Goal: Task Accomplishment & Management: Complete application form

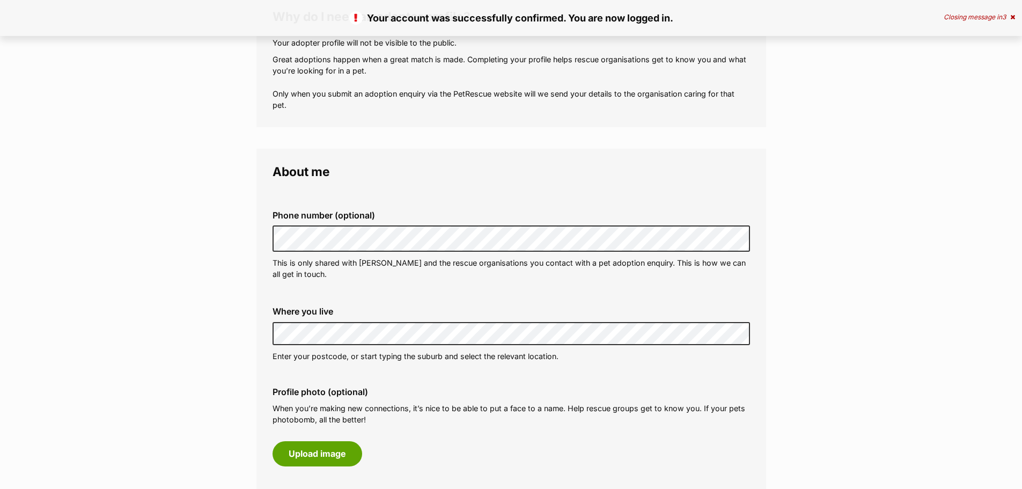
click at [271, 339] on div "Where you live Address line 1 (optional) Address line 2 (optional) Suburb (opti…" at bounding box center [511, 334] width 495 height 72
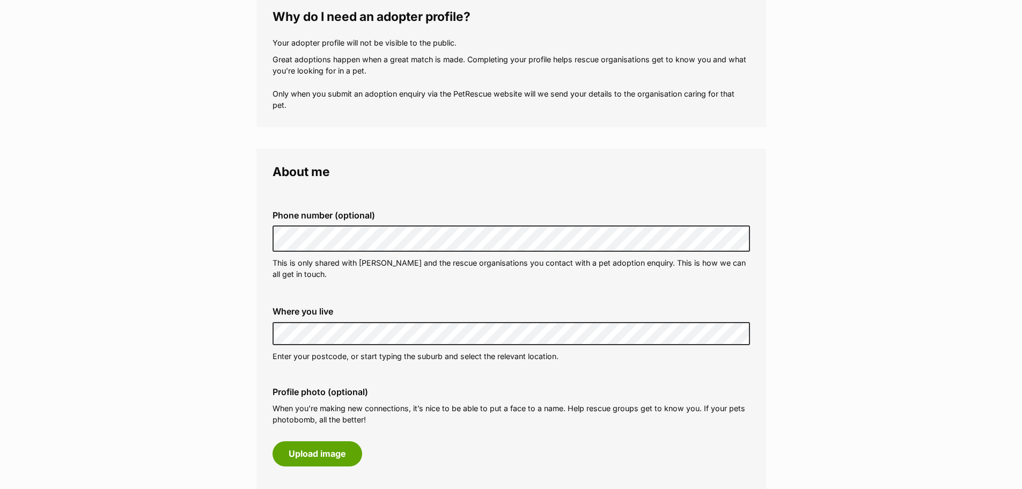
click at [270, 334] on div "Where you live Address line 1 (optional) Address line 2 (optional) Suburb (opti…" at bounding box center [511, 334] width 495 height 72
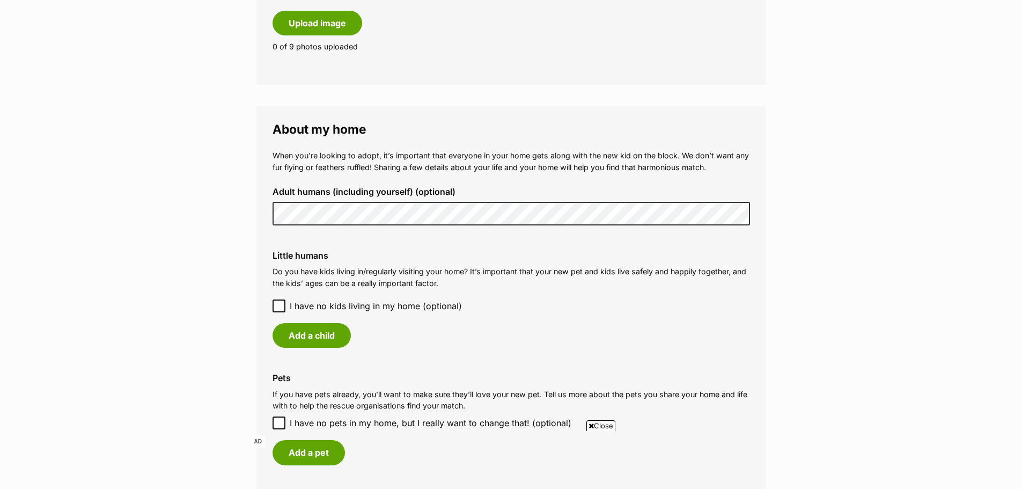
scroll to position [697, 0]
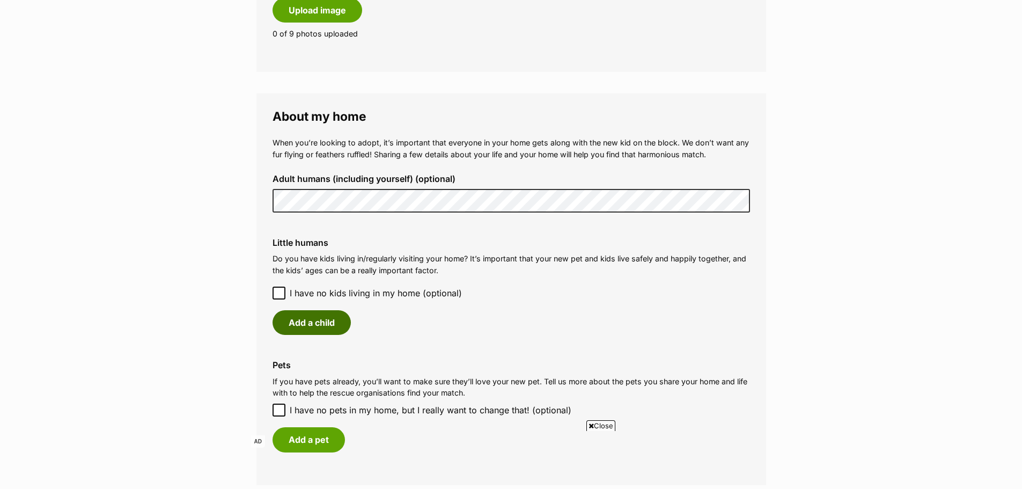
click at [321, 321] on button "Add a child" at bounding box center [312, 322] width 78 height 25
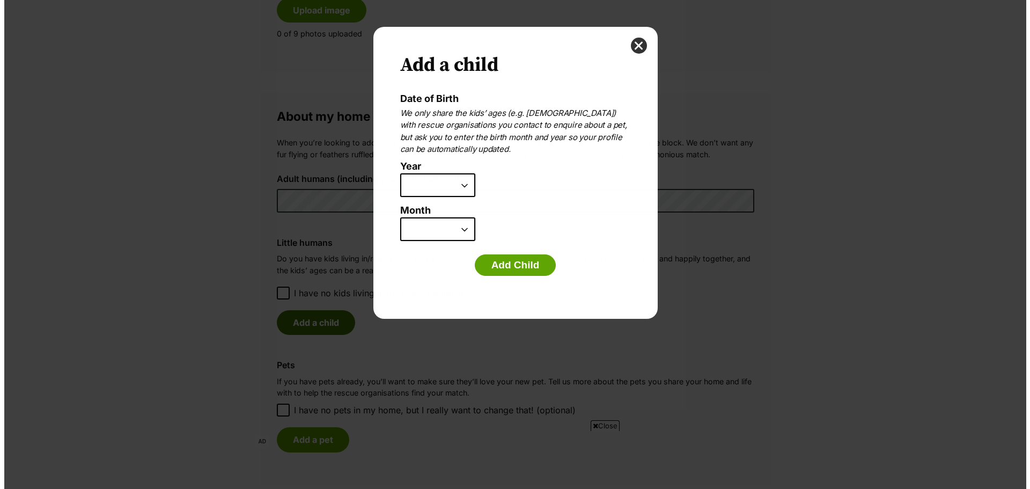
scroll to position [0, 0]
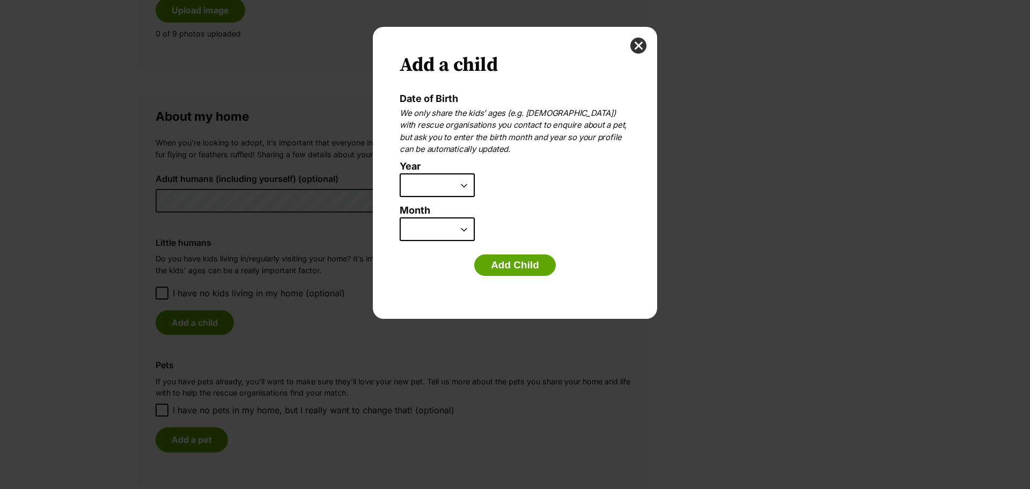
click at [466, 187] on select "2025 2024 2023 2022 2021 2020 2019 2018 2017 2016 2015 2014 2013 2012 2011 2010…" at bounding box center [437, 185] width 75 height 24
select select "2007"
click at [400, 173] on select "2025 2024 2023 2022 2021 2020 2019 2018 2017 2016 2015 2014 2013 2012 2011 2010…" at bounding box center [437, 185] width 75 height 24
click at [441, 233] on select "January February March April May June July August September October November De…" at bounding box center [437, 229] width 75 height 24
select select "11"
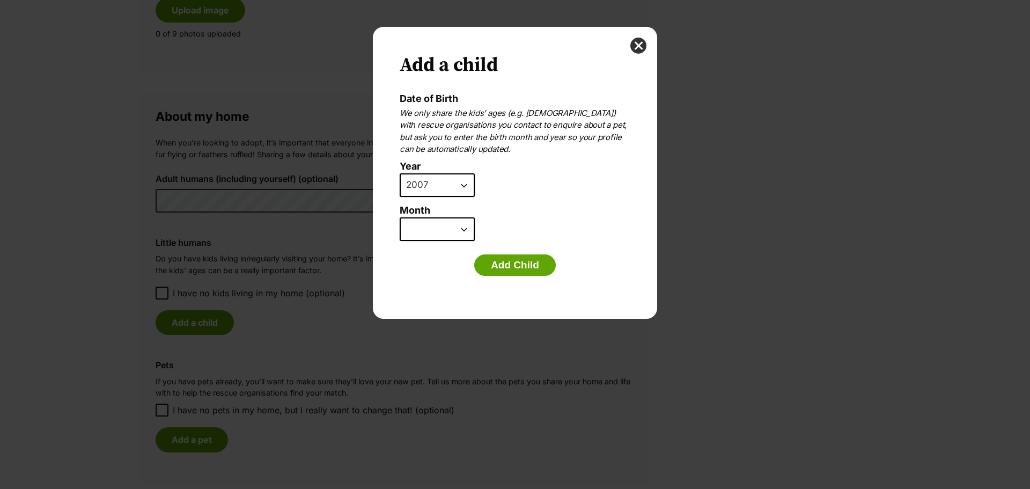
click at [400, 217] on select "January February March April May June July August September October November De…" at bounding box center [437, 229] width 75 height 24
click at [509, 267] on button "Add Child" at bounding box center [515, 264] width 82 height 21
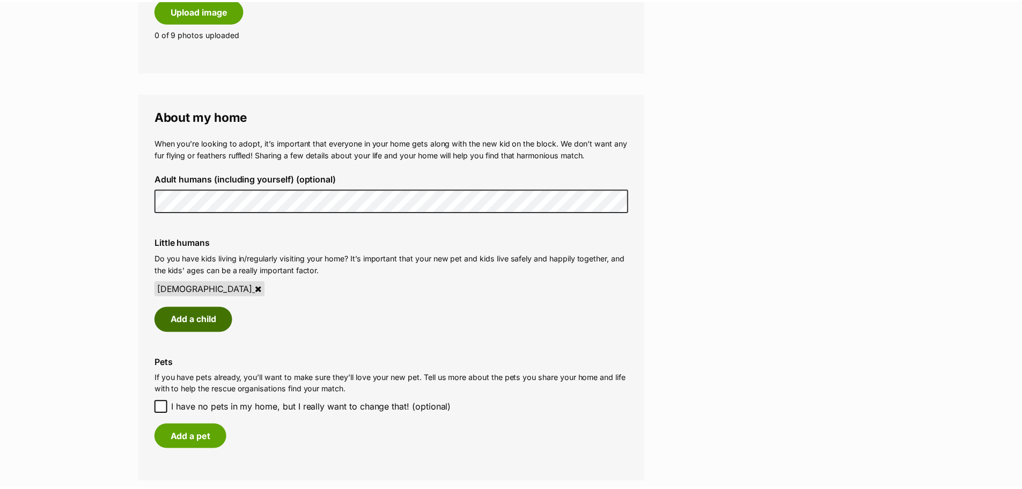
scroll to position [697, 0]
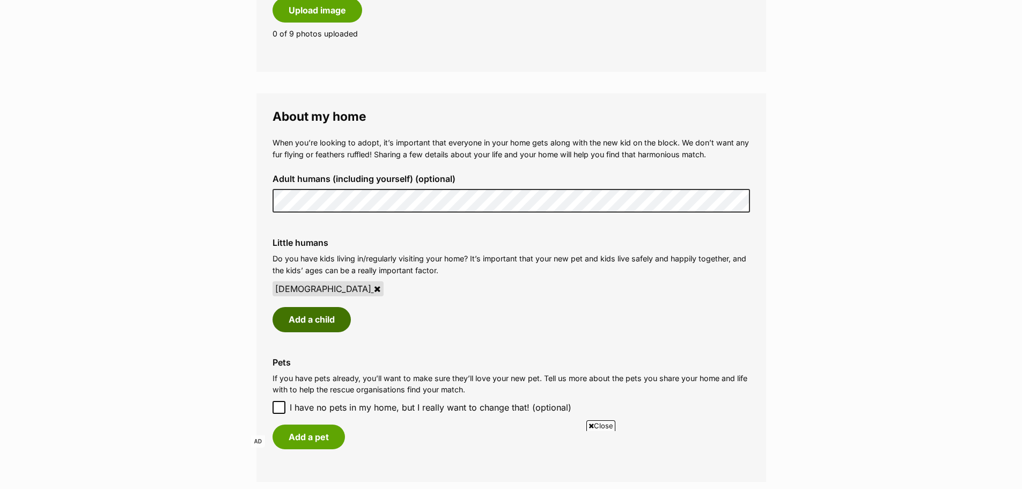
click at [317, 318] on button "Add a child" at bounding box center [312, 319] width 78 height 25
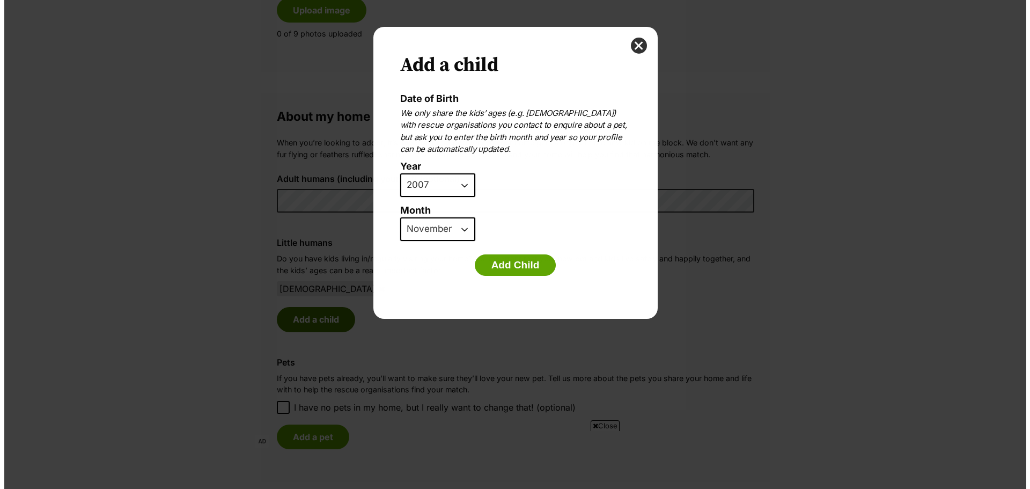
scroll to position [0, 0]
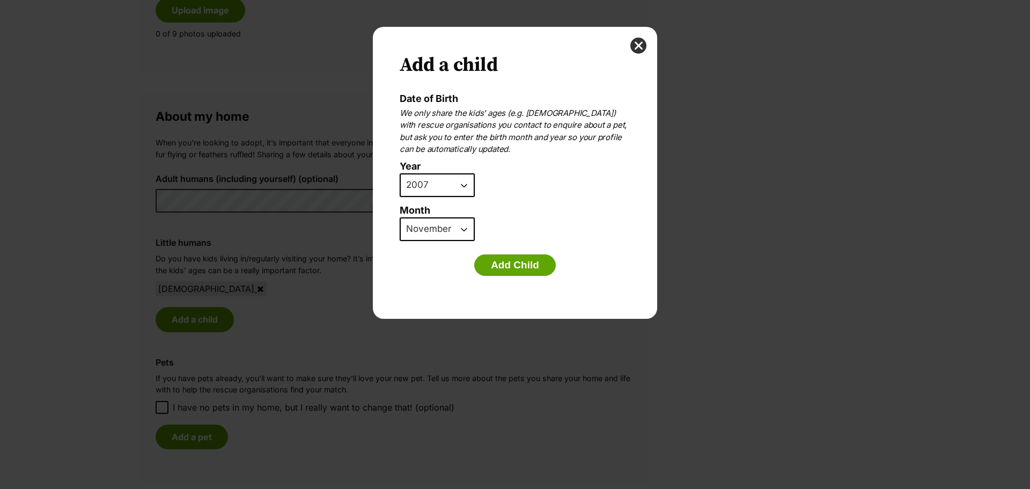
click at [438, 183] on select "2025 2024 2023 2022 2021 2020 2019 2018 2017 2016 2015 2014 2013 2012 2011 2010…" at bounding box center [437, 185] width 75 height 24
select select "2009"
click at [400, 173] on select "2025 2024 2023 2022 2021 2020 2019 2018 2017 2016 2015 2014 2013 2012 2011 2010…" at bounding box center [437, 185] width 75 height 24
click at [442, 232] on select "January February March April May June July August September October November De…" at bounding box center [437, 229] width 75 height 24
select select "9"
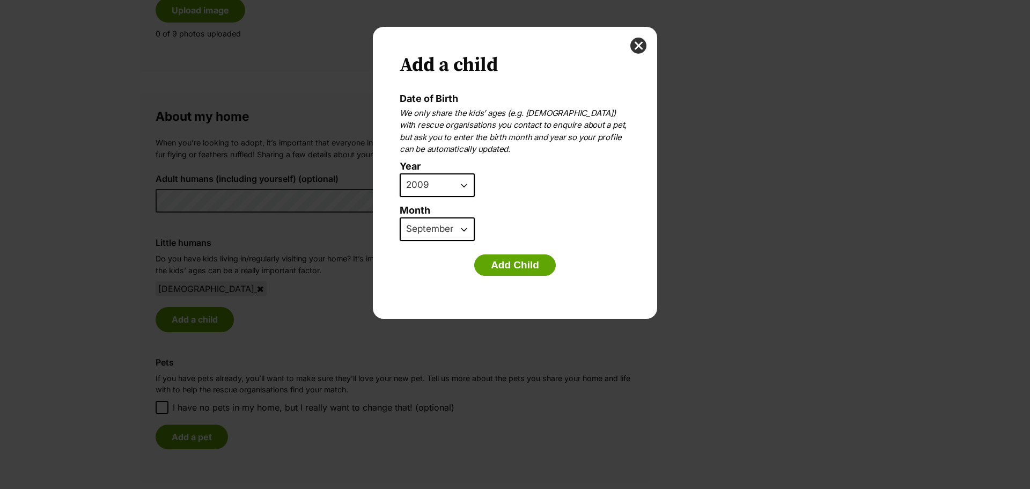
click at [400, 217] on select "January February March April May June July August September October November De…" at bounding box center [437, 229] width 75 height 24
click at [503, 267] on button "Add Child" at bounding box center [515, 264] width 82 height 21
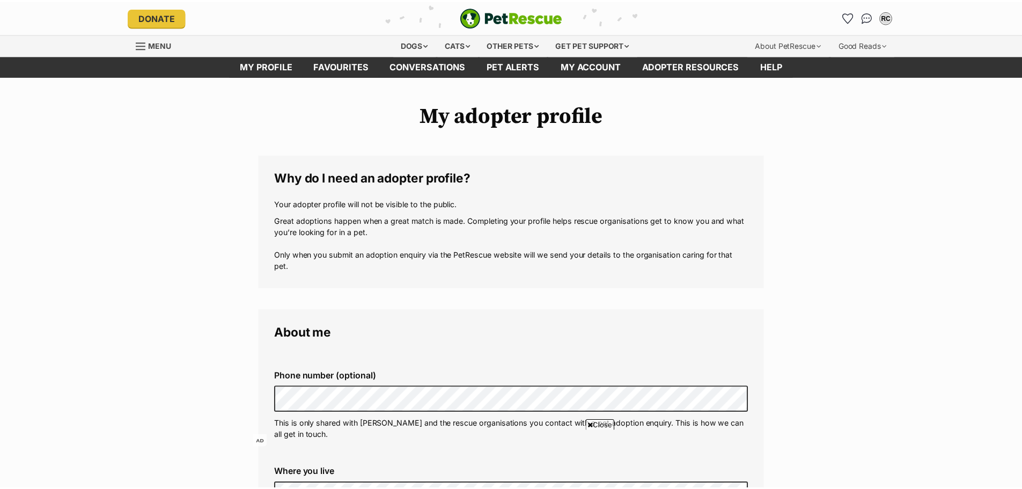
scroll to position [697, 0]
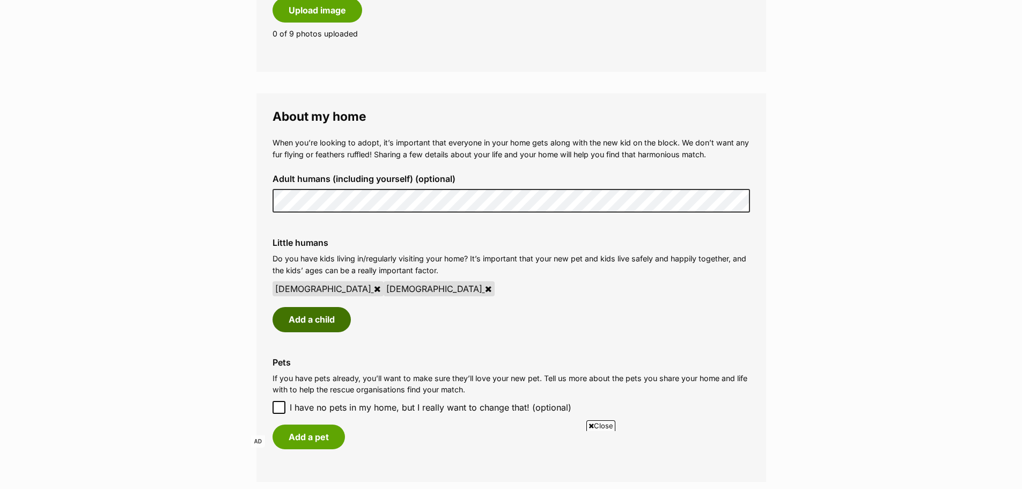
click at [324, 319] on button "Add a child" at bounding box center [312, 319] width 78 height 25
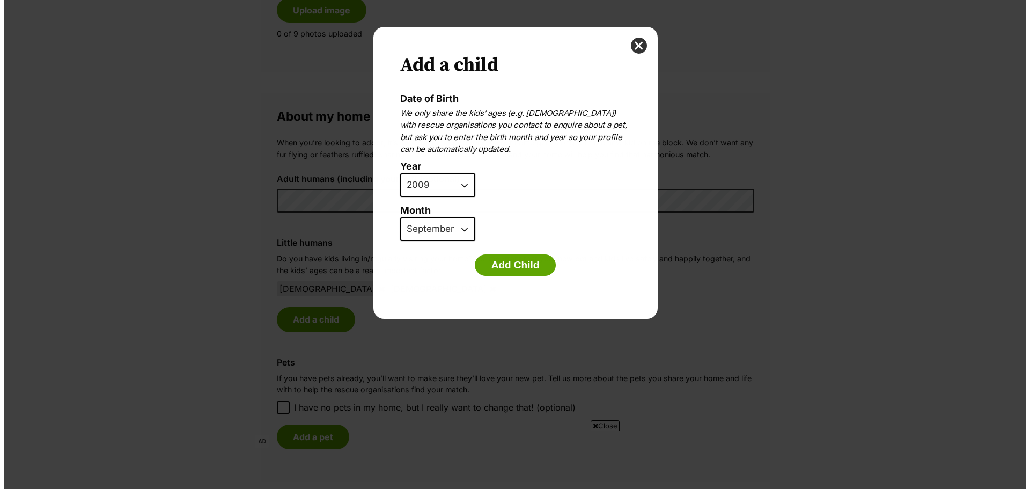
scroll to position [0, 0]
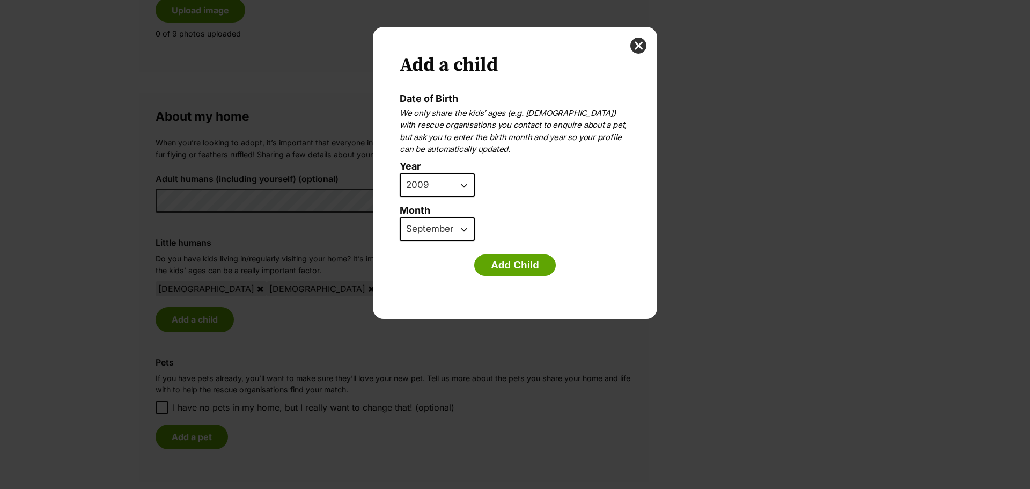
click at [424, 184] on select "2025 2024 2023 2022 2021 2020 2019 2018 2017 2016 2015 2014 2013 2012 2011 2010…" at bounding box center [437, 185] width 75 height 24
select select "2011"
click at [400, 173] on select "2025 2024 2023 2022 2021 2020 2019 2018 2017 2016 2015 2014 2013 2012 2011 2010…" at bounding box center [437, 185] width 75 height 24
click at [533, 264] on button "Add Child" at bounding box center [515, 264] width 82 height 21
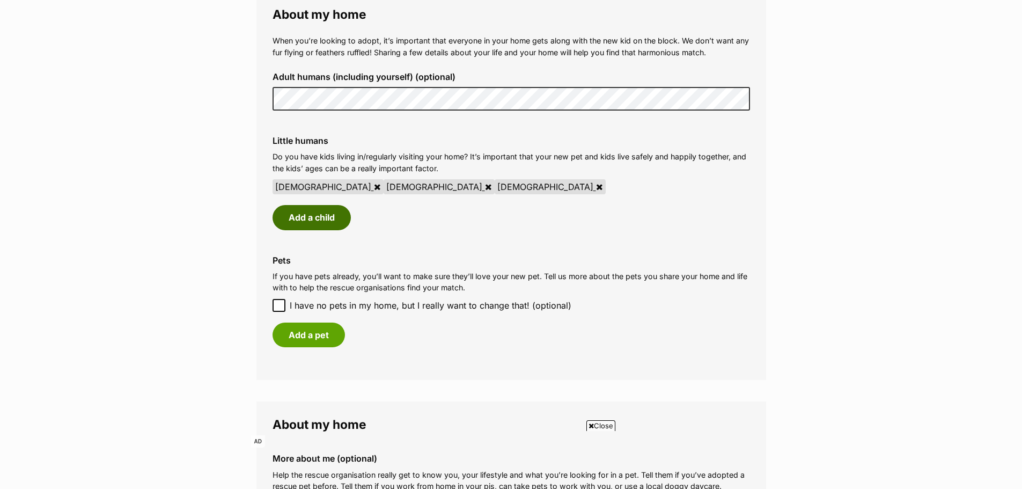
scroll to position [858, 0]
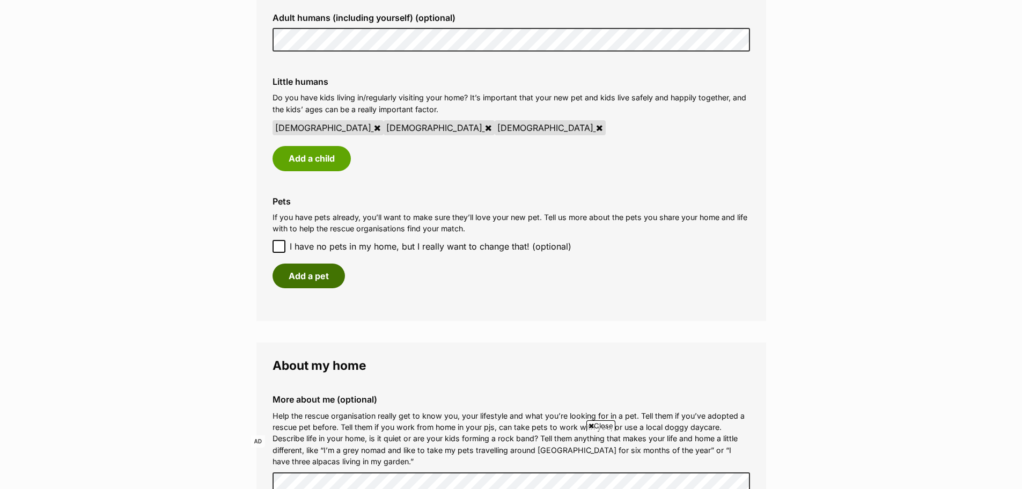
click at [317, 280] on button "Add a pet" at bounding box center [309, 275] width 72 height 25
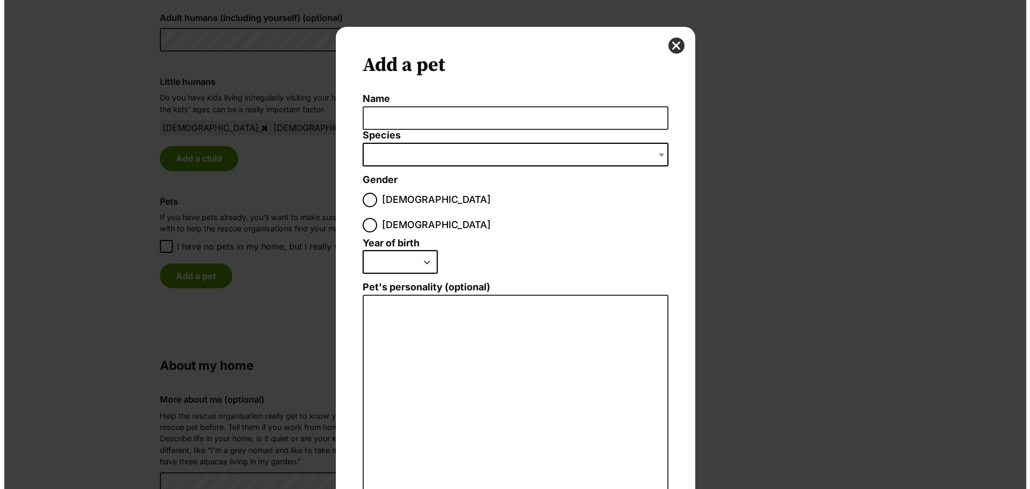
scroll to position [0, 0]
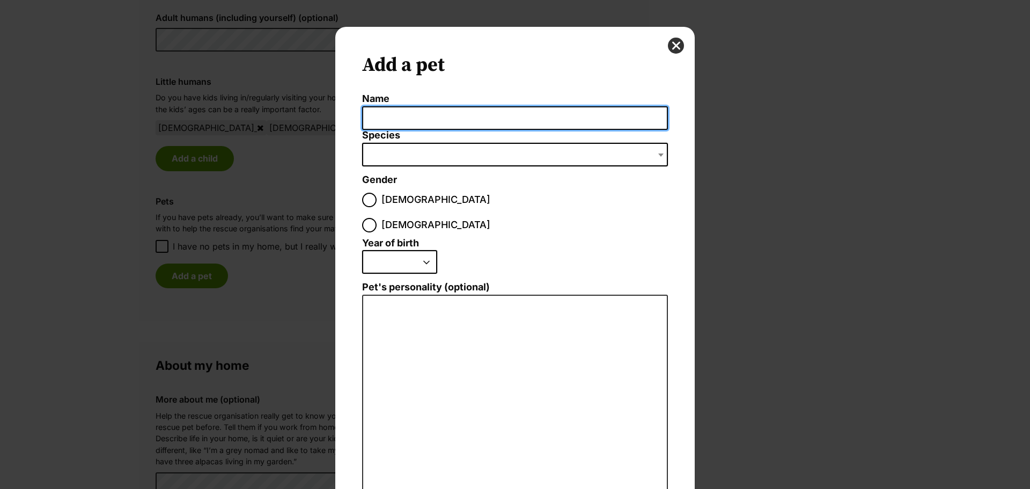
click at [420, 119] on input "Name" at bounding box center [515, 118] width 306 height 24
type input "[PERSON_NAME]"
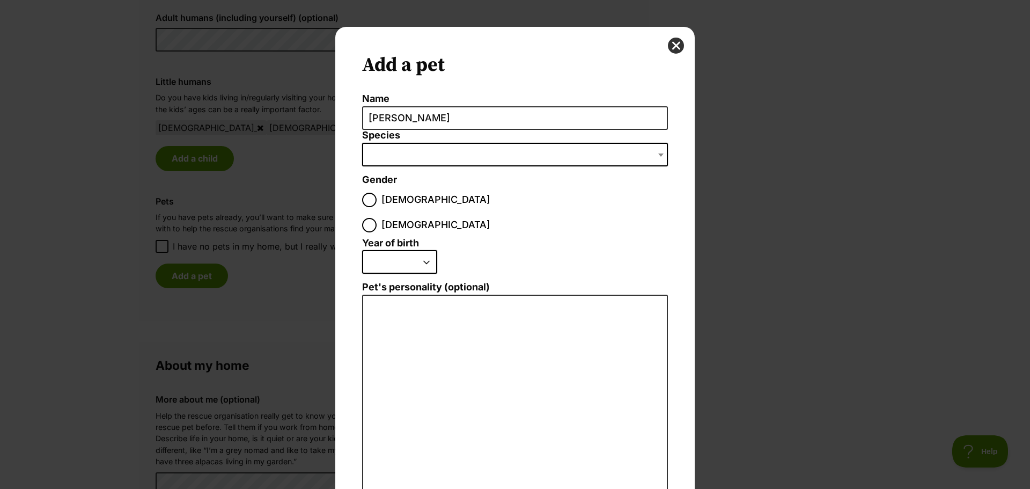
click at [423, 153] on span "Dialog Window - Close (Press escape to close)" at bounding box center [515, 155] width 306 height 24
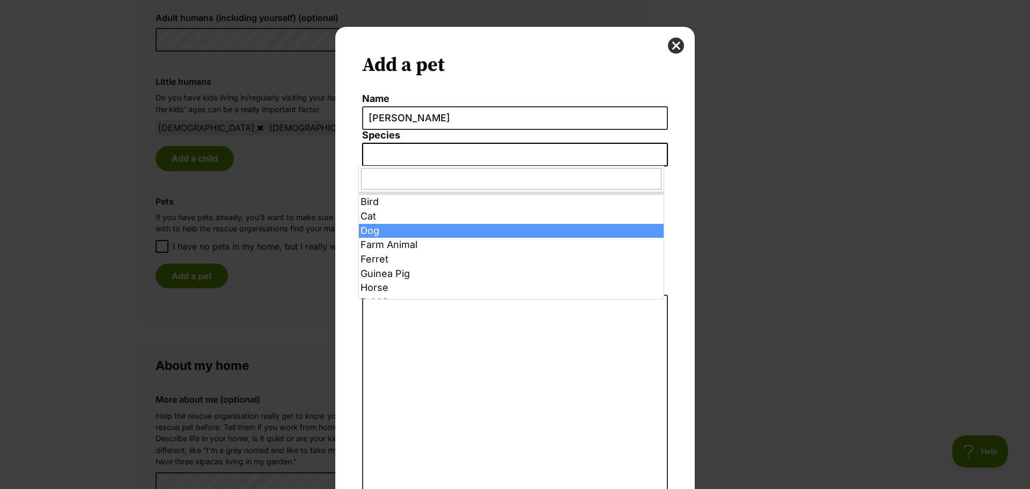
select select "1"
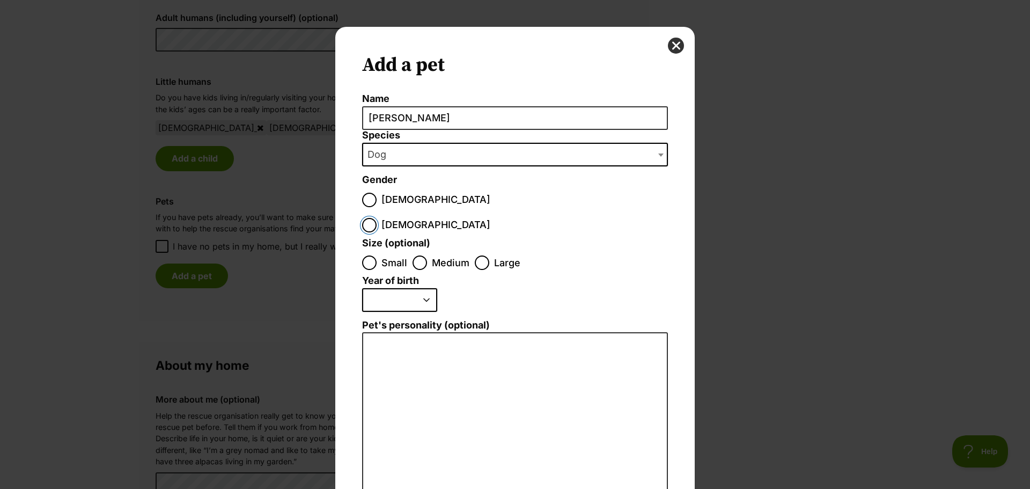
click at [377, 218] on input "[DEMOGRAPHIC_DATA]" at bounding box center [369, 225] width 14 height 14
radio input "true"
click at [418, 255] on input "Medium" at bounding box center [420, 262] width 14 height 14
radio input "true"
click at [395, 288] on select "2025 2024 2023 2022 2021 2020 2019 2018 2017 2016 2015 2014 2013 2012 2011 2010…" at bounding box center [399, 300] width 75 height 24
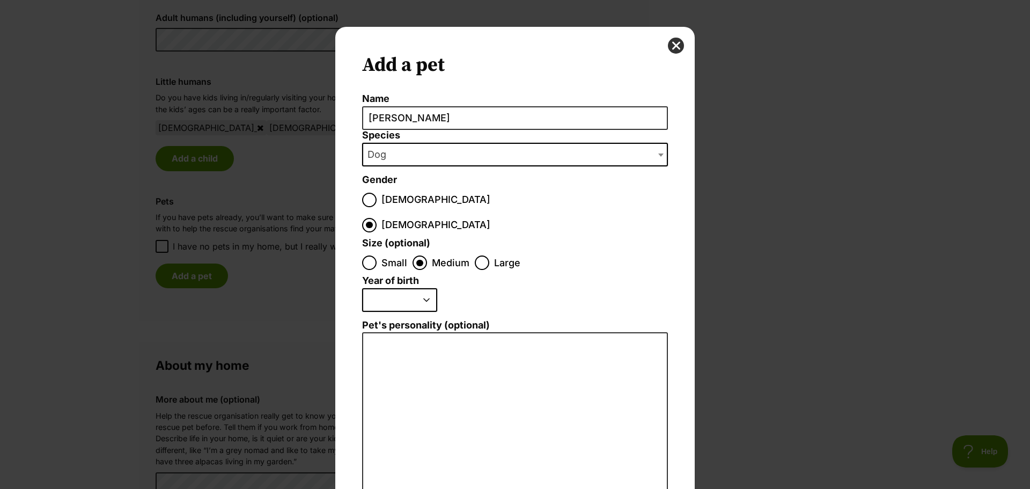
select select "2022"
click at [362, 288] on select "2025 2024 2023 2022 2021 2020 2019 2018 2017 2016 2015 2014 2013 2012 2011 2010…" at bounding box center [399, 300] width 75 height 24
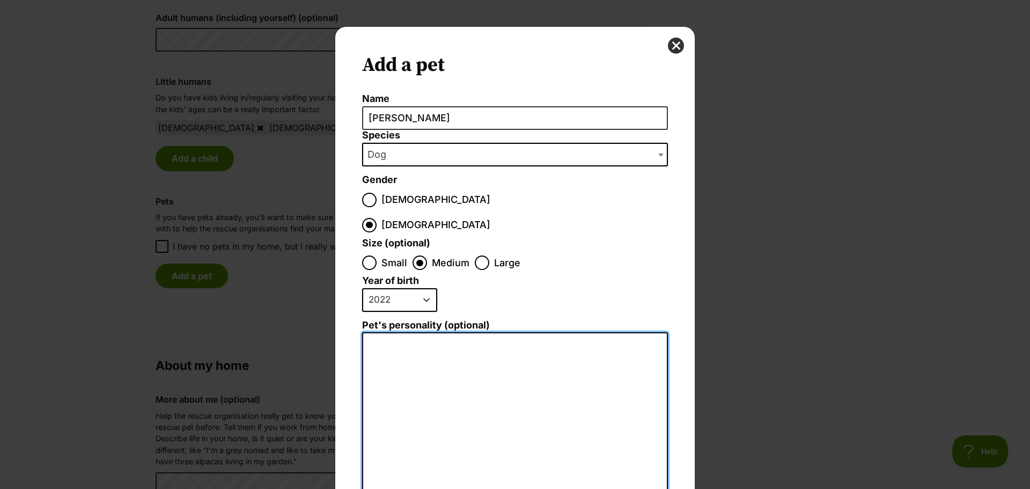
click at [405, 332] on textarea "Pet's personality (optional)" at bounding box center [515, 449] width 306 height 235
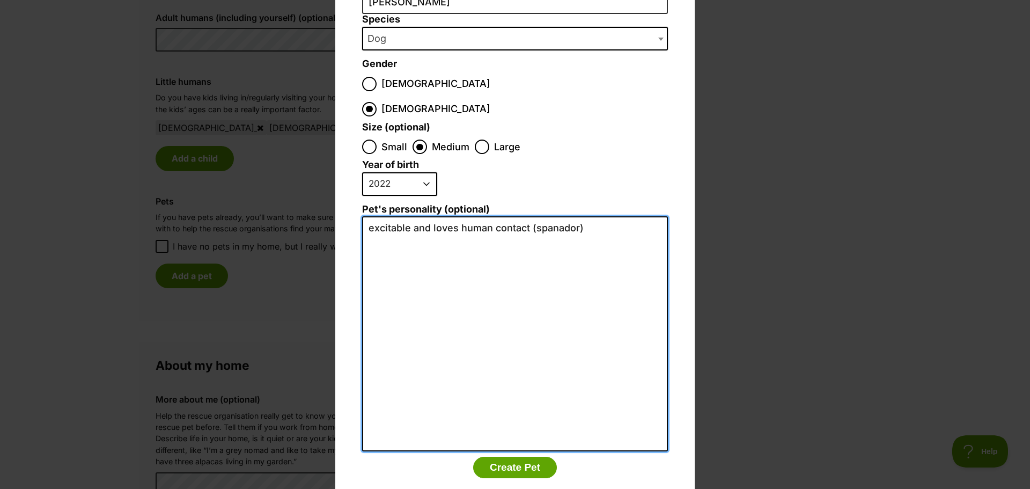
scroll to position [123, 0]
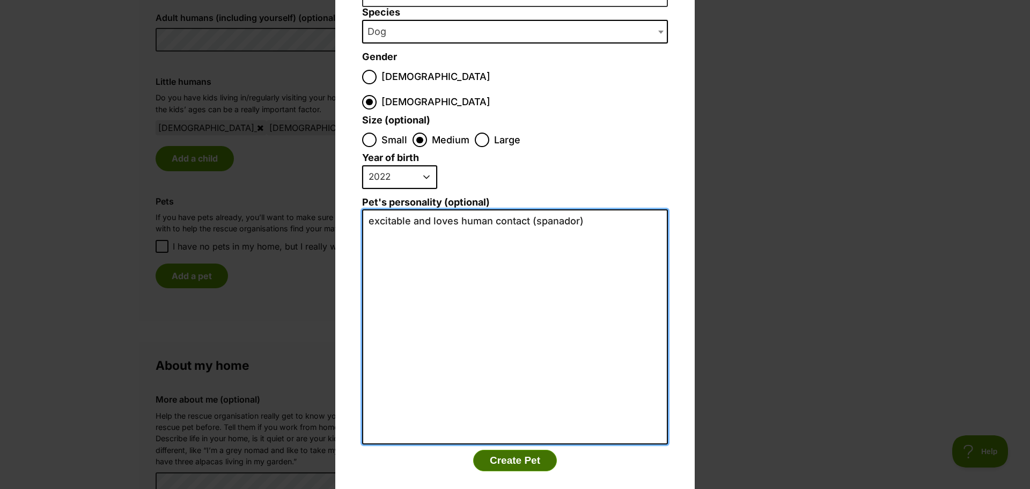
type textarea "excitable and loves human contact (spanador)"
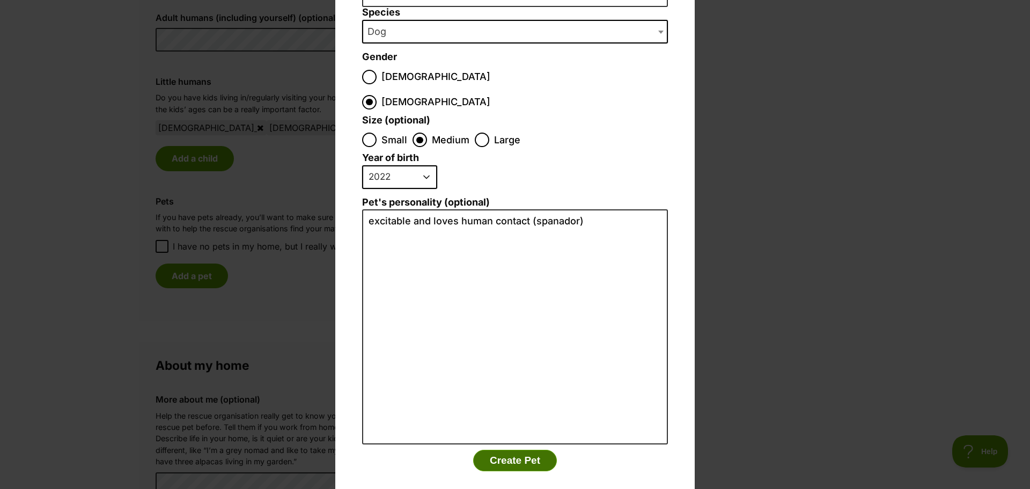
click at [514, 450] on button "Create Pet" at bounding box center [515, 460] width 84 height 21
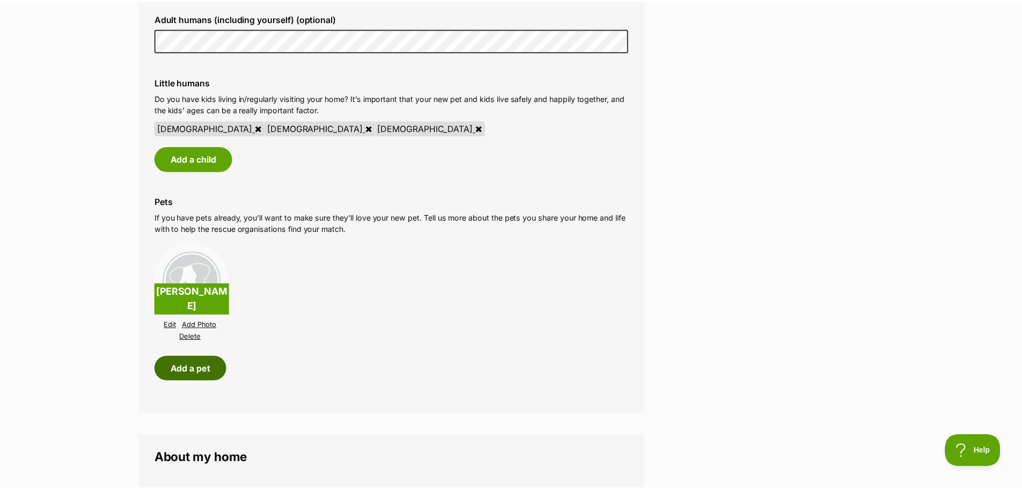
scroll to position [858, 0]
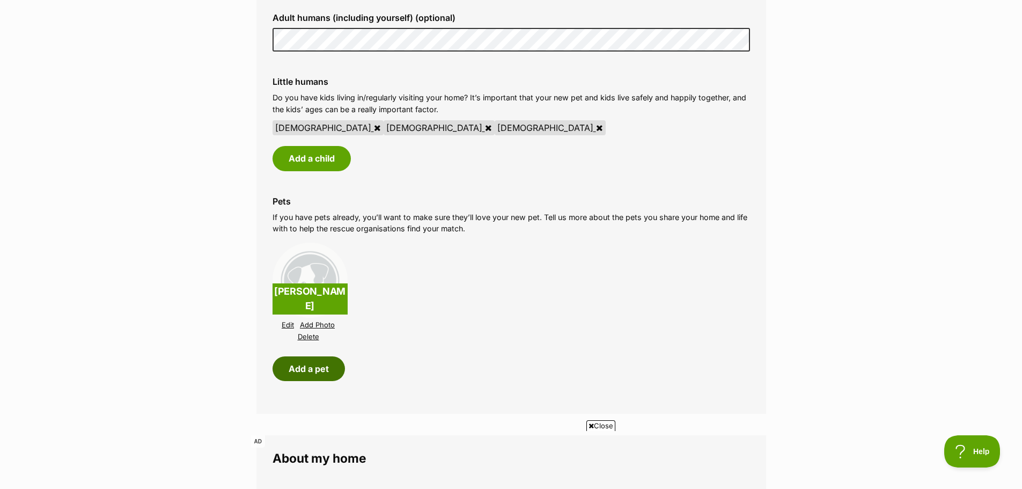
click at [314, 370] on button "Add a pet" at bounding box center [309, 368] width 72 height 25
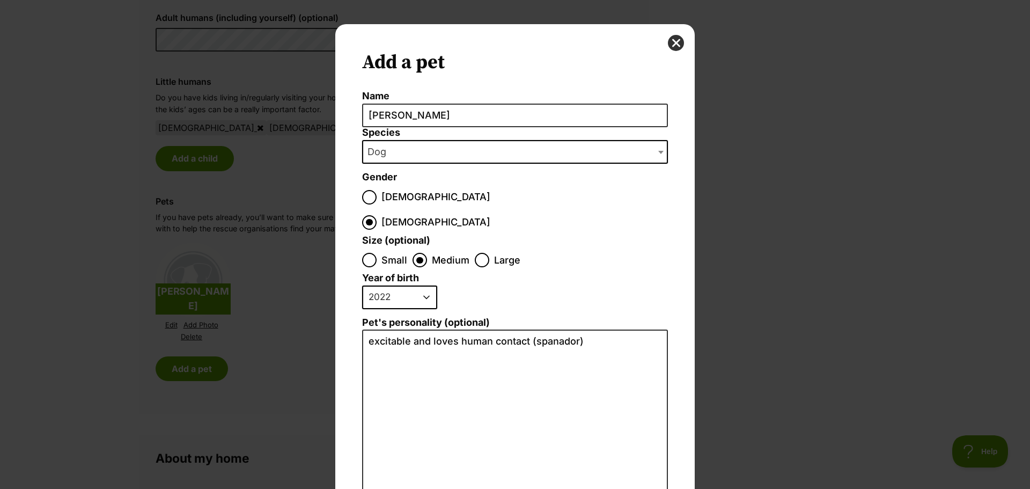
scroll to position [0, 0]
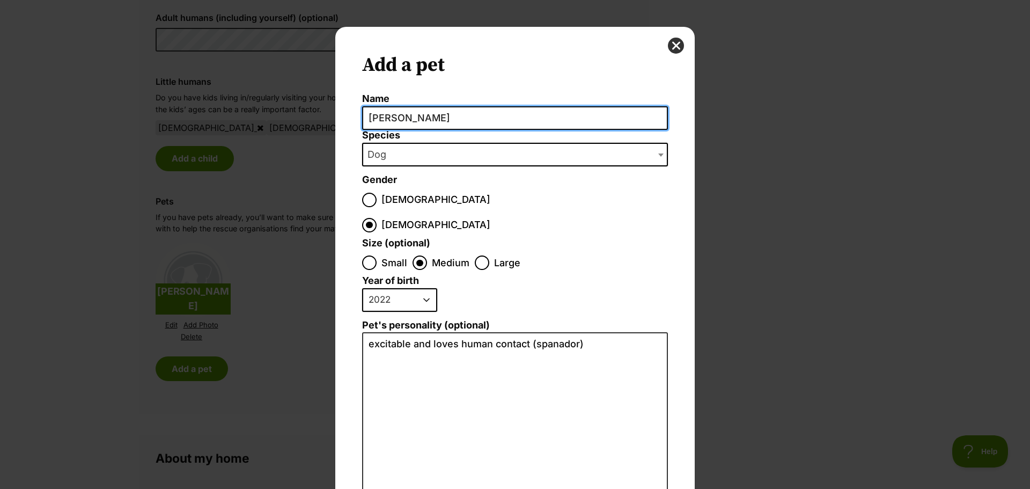
drag, startPoint x: 401, startPoint y: 119, endPoint x: 332, endPoint y: 116, distance: 68.7
click at [335, 116] on div "Add a pet Name Charlie Species Bird Cat Dog Farm Animal Ferret Guinea Pig Horse…" at bounding box center [514, 332] width 359 height 610
type input "[PERSON_NAME]"
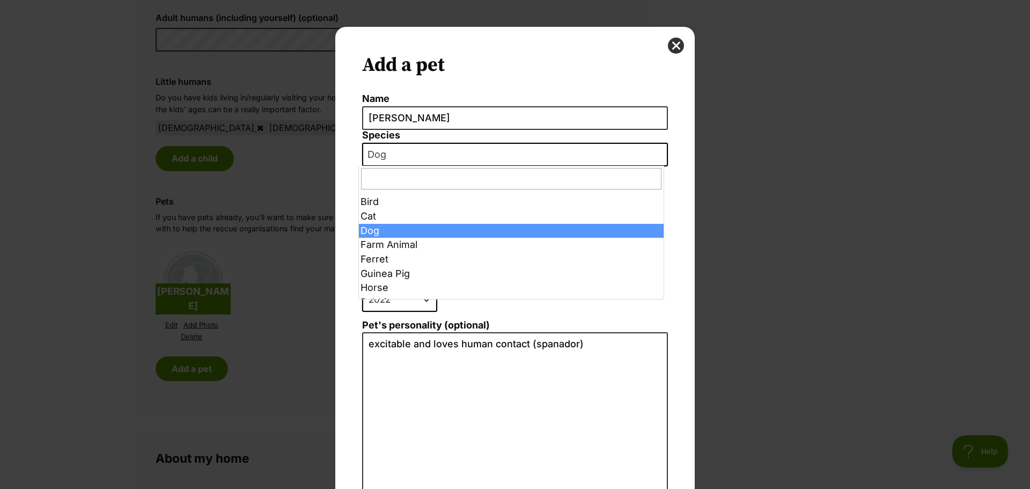
click at [388, 156] on span "Dog" at bounding box center [380, 154] width 34 height 15
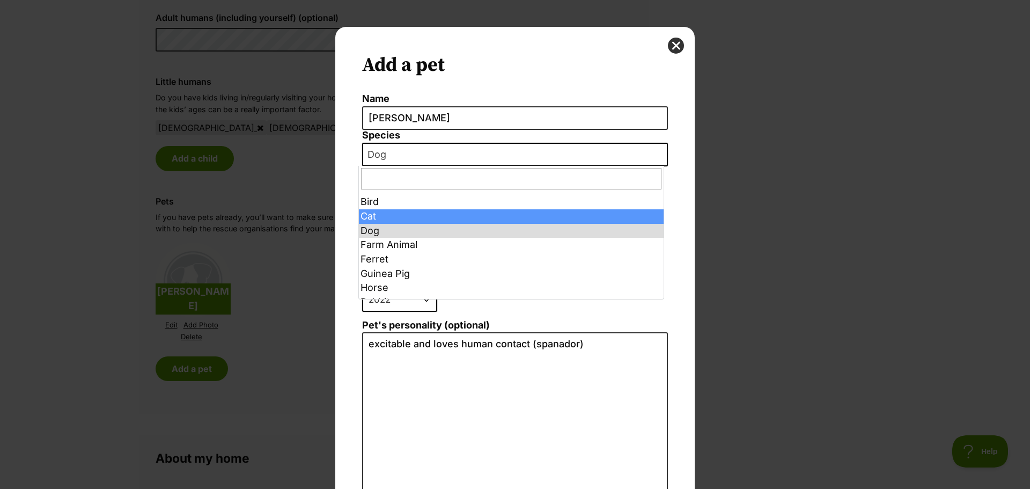
select select "2"
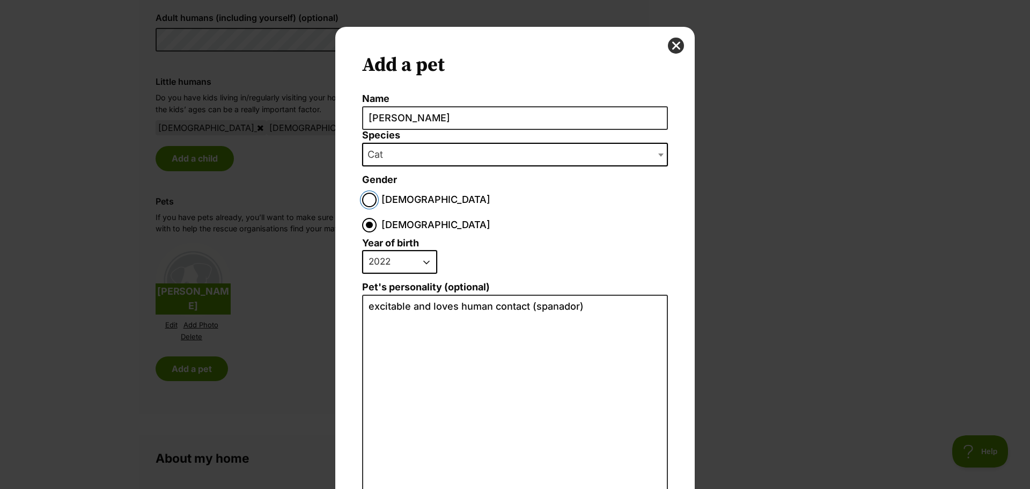
click at [364, 199] on input "[DEMOGRAPHIC_DATA]" at bounding box center [369, 200] width 14 height 14
radio input "true"
click at [423, 250] on select "2025 2024 2023 2022 2021 2020 2019 2018 2017 2016 2015 2014 2013 2012 2011 2010…" at bounding box center [399, 262] width 75 height 24
select select "2015"
click at [362, 250] on select "2025 2024 2023 2022 2021 2020 2019 2018 2017 2016 2015 2014 2013 2012 2011 2010…" at bounding box center [399, 262] width 75 height 24
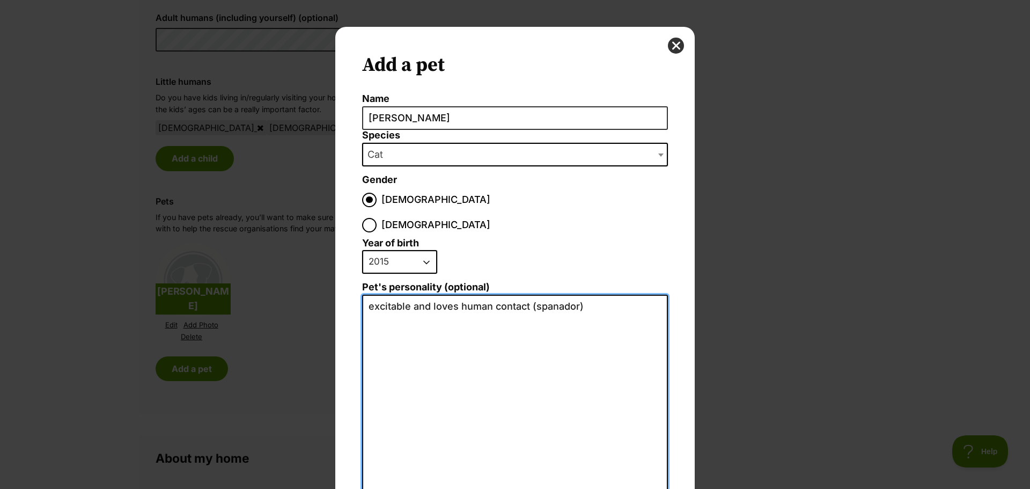
drag, startPoint x: 570, startPoint y: 281, endPoint x: 525, endPoint y: 280, distance: 44.5
click at [513, 295] on textarea "excitable and loves human contact (spanador)" at bounding box center [515, 412] width 306 height 235
drag, startPoint x: 547, startPoint y: 280, endPoint x: 365, endPoint y: 283, distance: 181.4
click at [365, 295] on textarea "excitable and loves human contact (spanador)" at bounding box center [515, 412] width 306 height 235
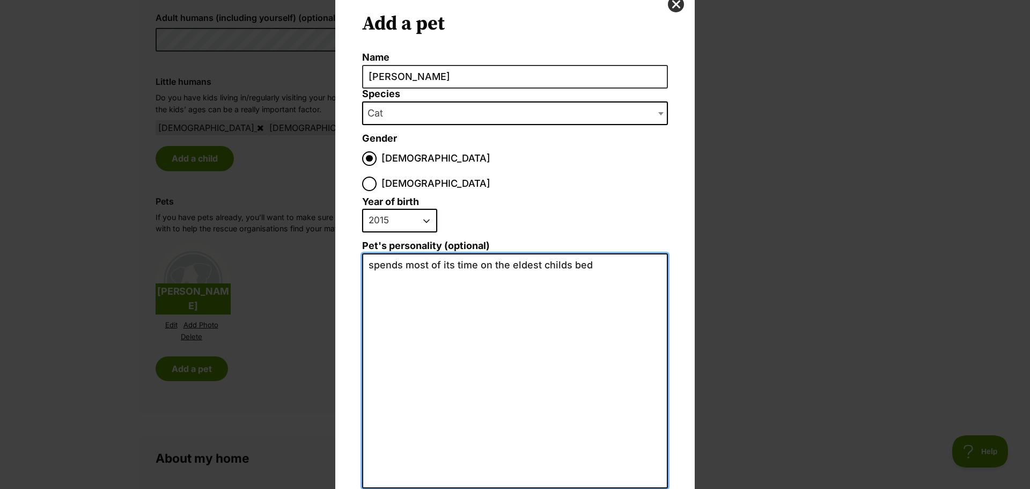
scroll to position [85, 0]
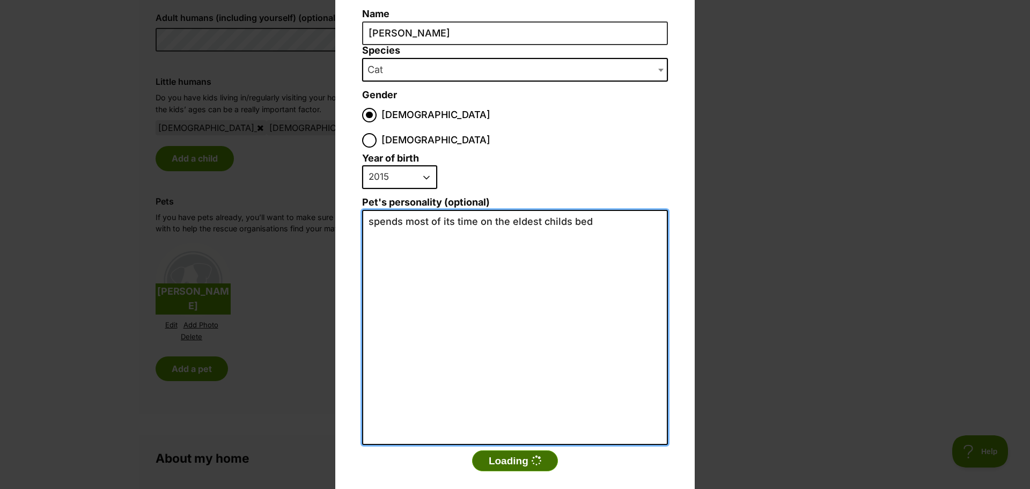
type textarea "spends most of its time on the eldest childs bed"
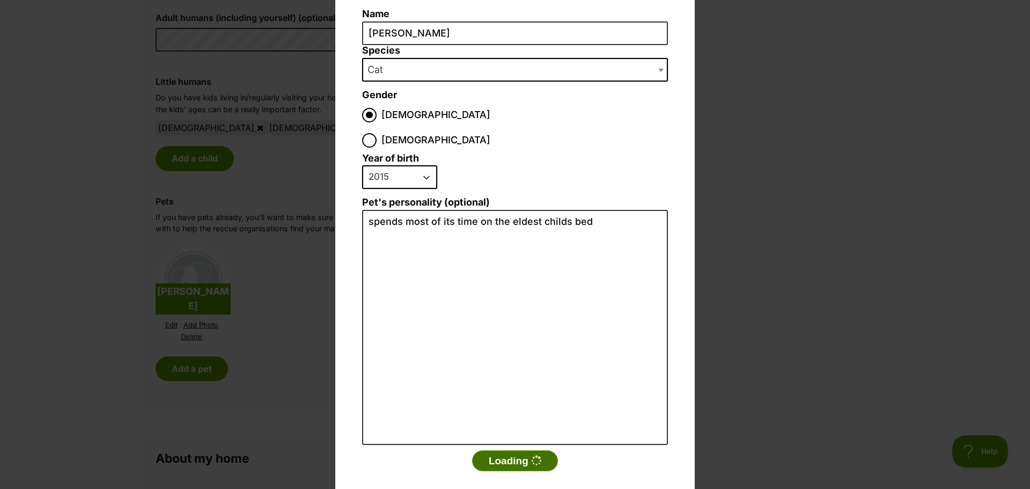
click at [510, 450] on button "Loading" at bounding box center [515, 460] width 86 height 21
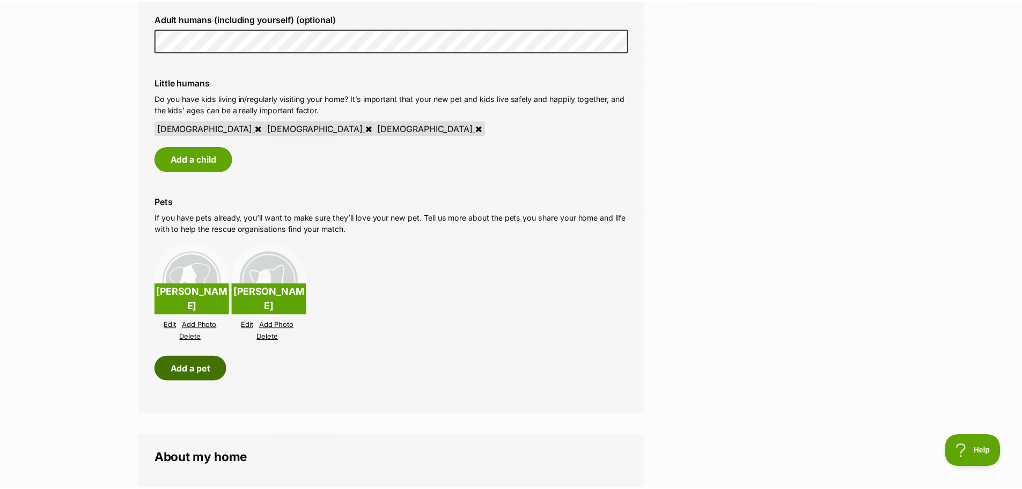
scroll to position [858, 0]
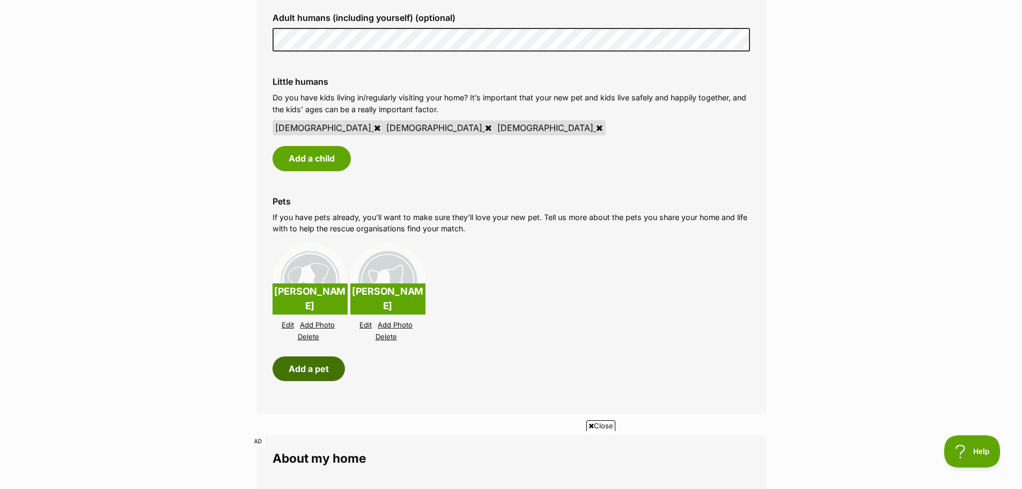
click at [316, 370] on button "Add a pet" at bounding box center [309, 368] width 72 height 25
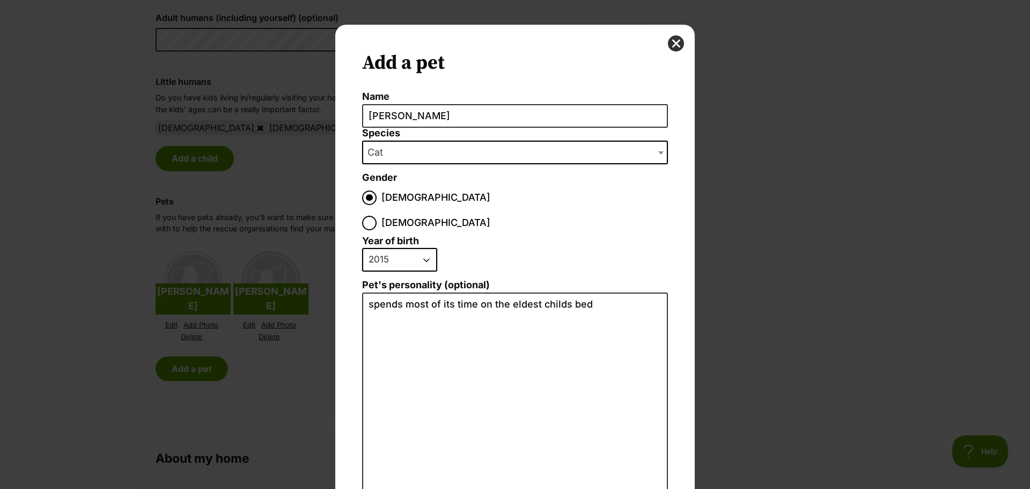
scroll to position [0, 0]
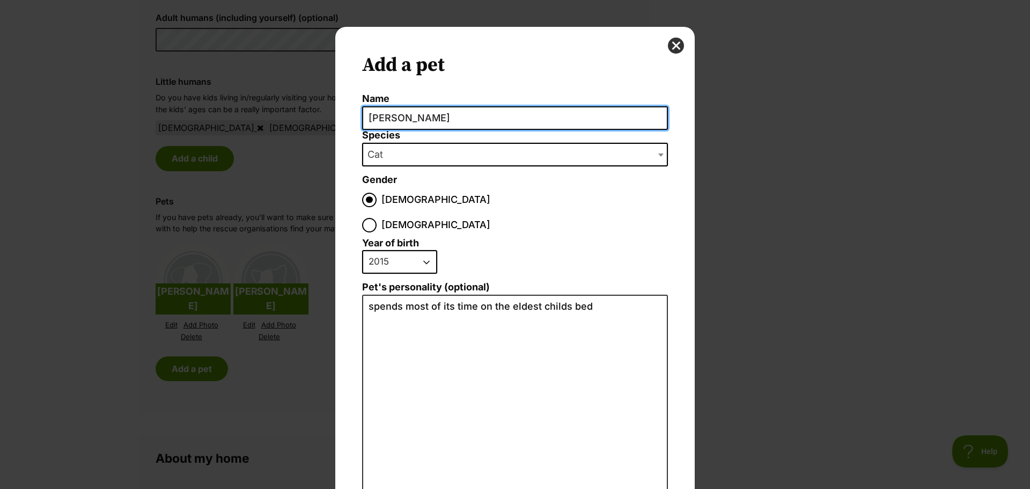
drag, startPoint x: 396, startPoint y: 116, endPoint x: 357, endPoint y: 123, distance: 39.8
click at [357, 123] on div "Add a pet Name Noah Species Bird Cat Dog Farm Animal Ferret Guinea Pig Horse Ra…" at bounding box center [514, 313] width 359 height 572
type input "[PERSON_NAME]"
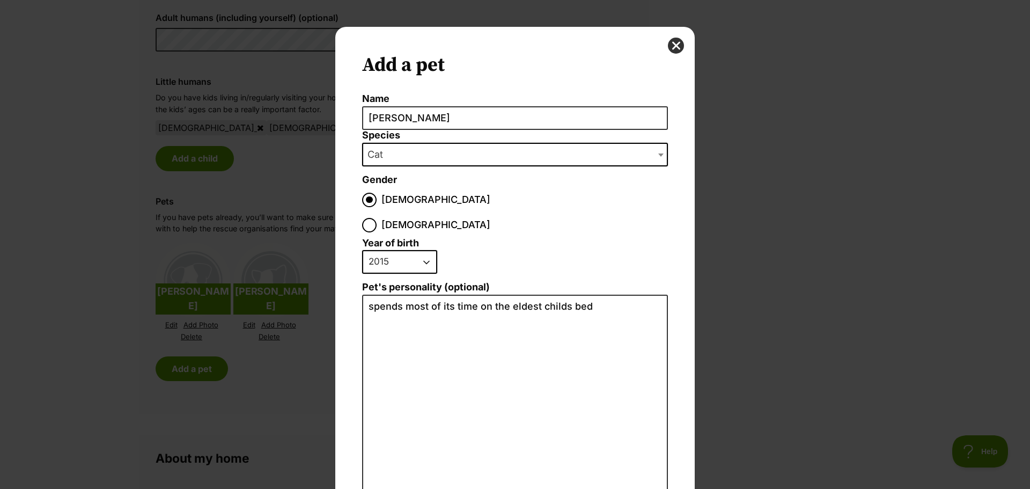
click at [395, 250] on select "2025 2024 2023 2022 2021 2020 2019 2018 2017 2016 2015 2014 2013 2012 2011 2010…" at bounding box center [399, 262] width 75 height 24
select select "2018"
click at [362, 250] on select "2025 2024 2023 2022 2021 2020 2019 2018 2017 2016 2015 2014 2013 2012 2011 2010…" at bounding box center [399, 262] width 75 height 24
drag, startPoint x: 595, startPoint y: 281, endPoint x: 366, endPoint y: 271, distance: 229.3
click at [366, 295] on textarea "spends most of its time on the eldest childs bed" at bounding box center [515, 412] width 306 height 235
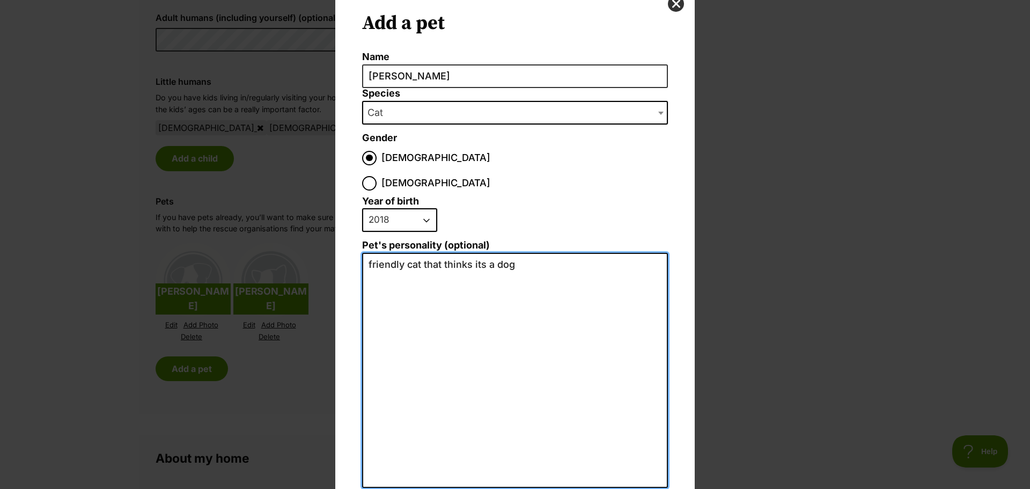
scroll to position [85, 0]
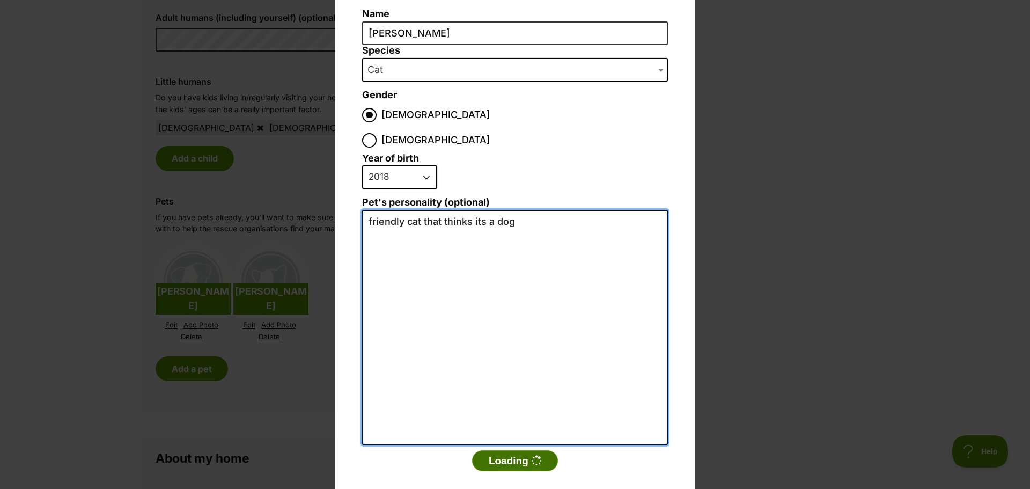
type textarea "friendly cat that thinks its a dog"
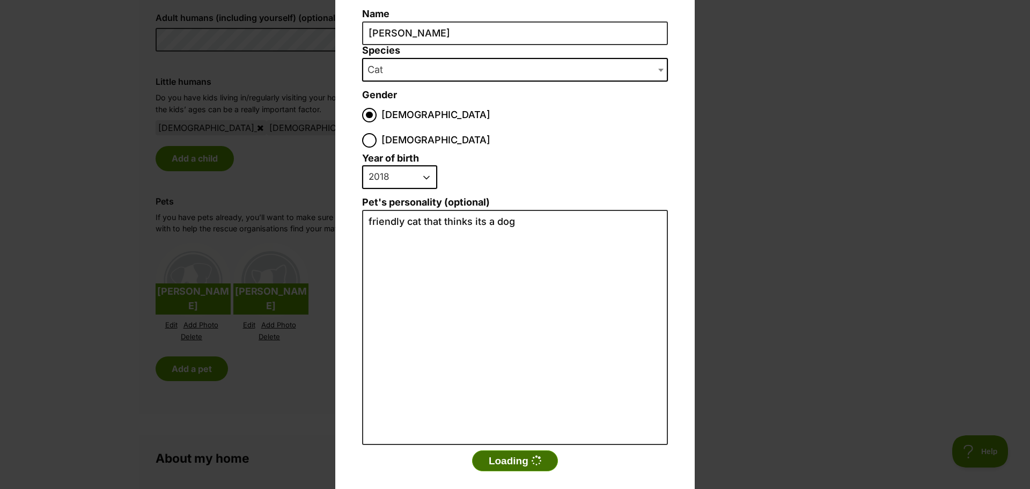
click at [502, 450] on button "Loading" at bounding box center [515, 460] width 86 height 21
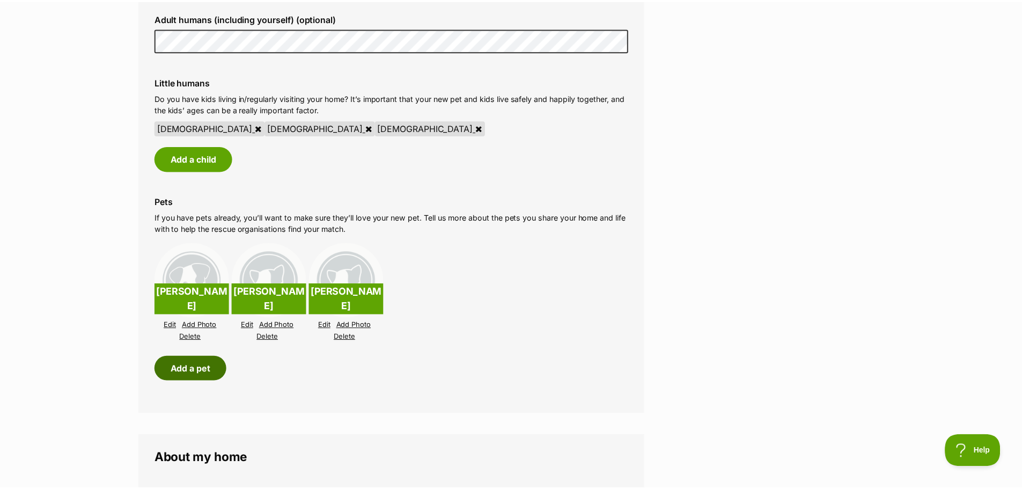
scroll to position [858, 0]
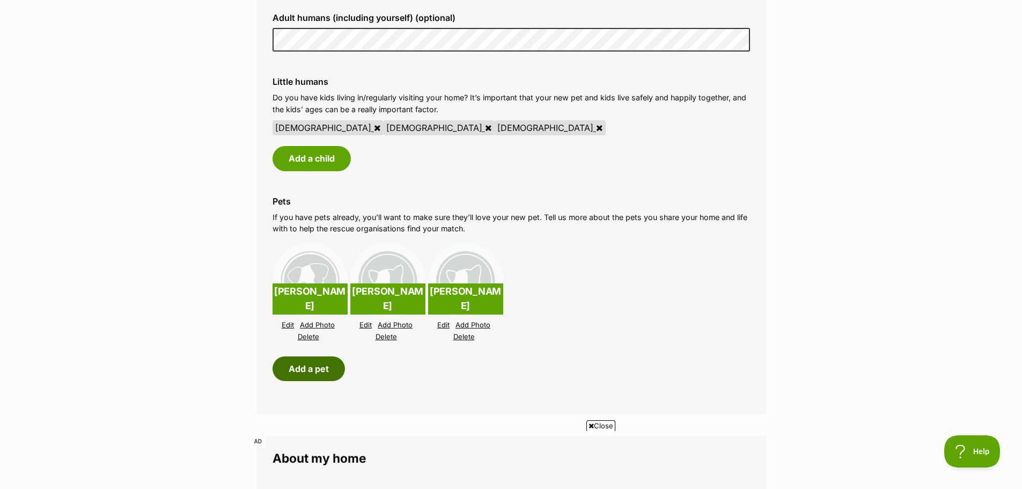
click at [314, 367] on button "Add a pet" at bounding box center [309, 368] width 72 height 25
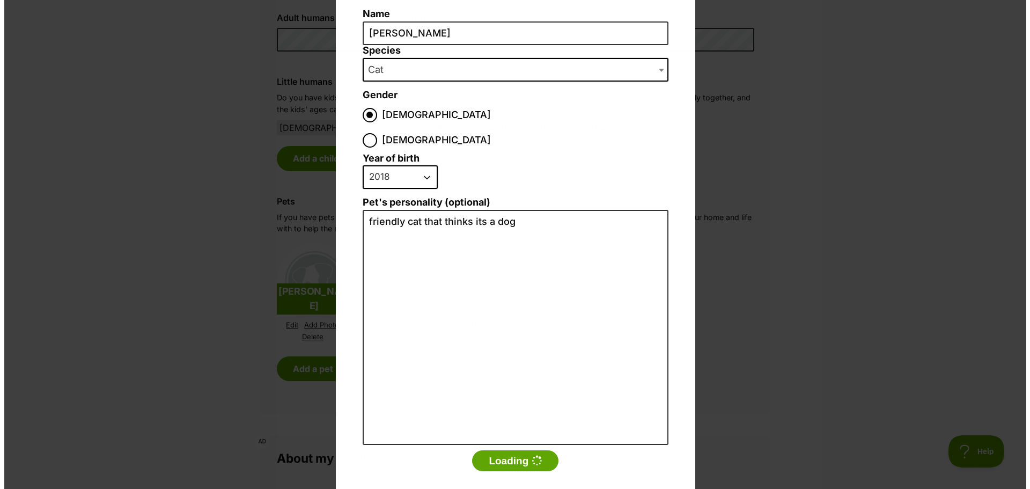
scroll to position [0, 0]
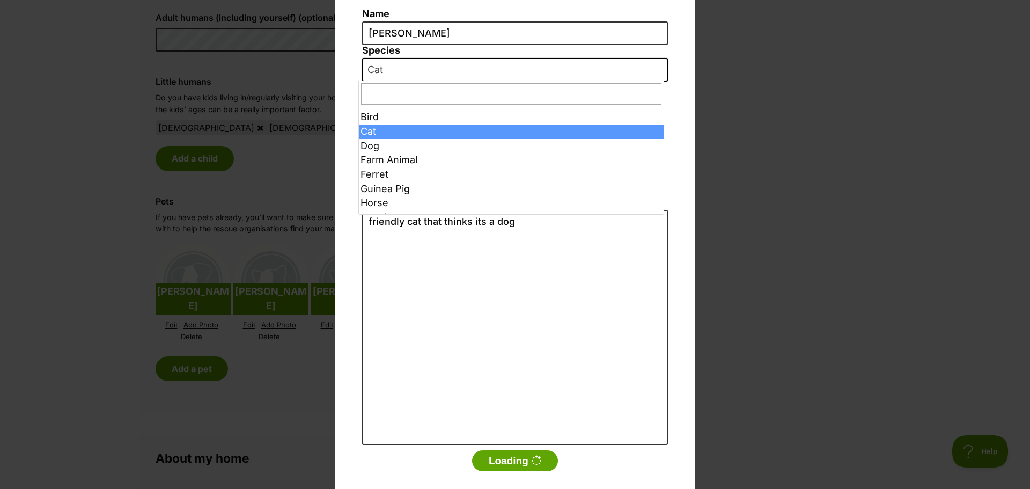
click at [401, 70] on span "Cat" at bounding box center [515, 70] width 306 height 24
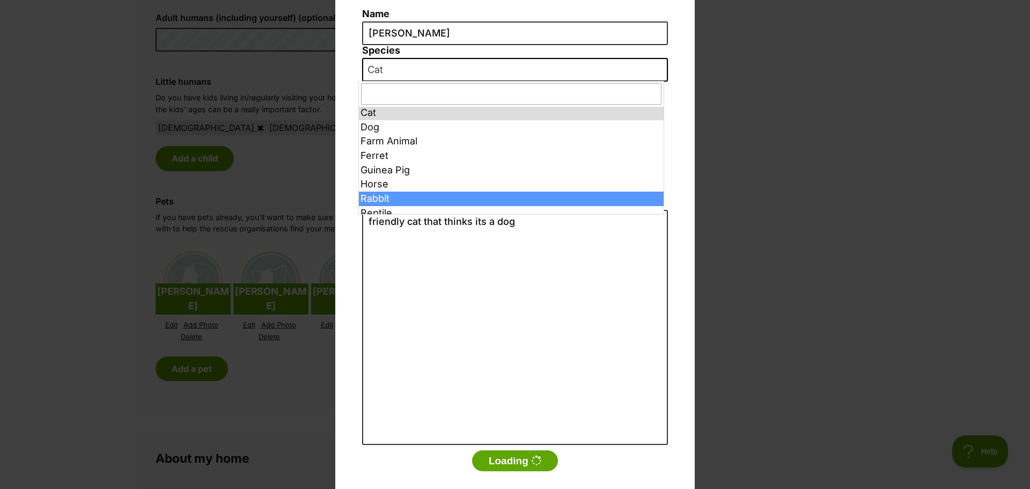
scroll to position [25, 0]
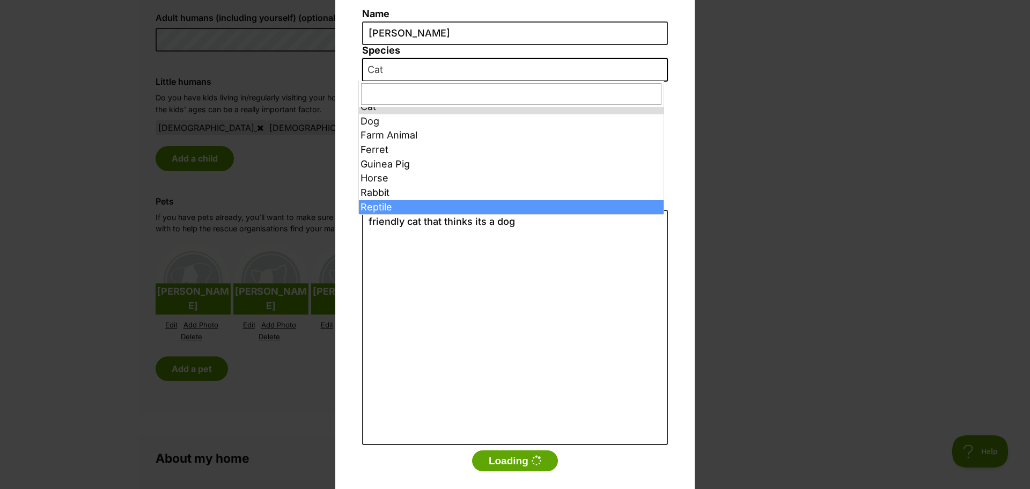
select select "6261"
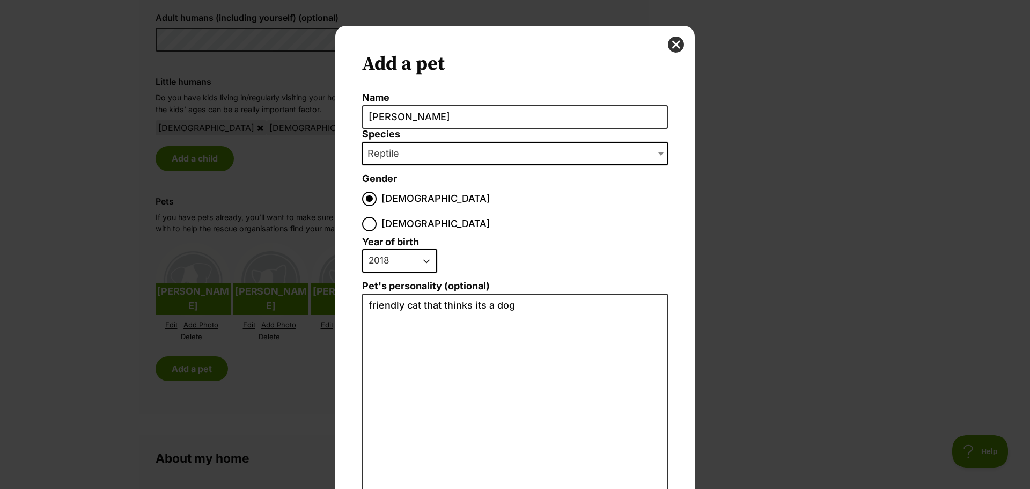
scroll to position [0, 0]
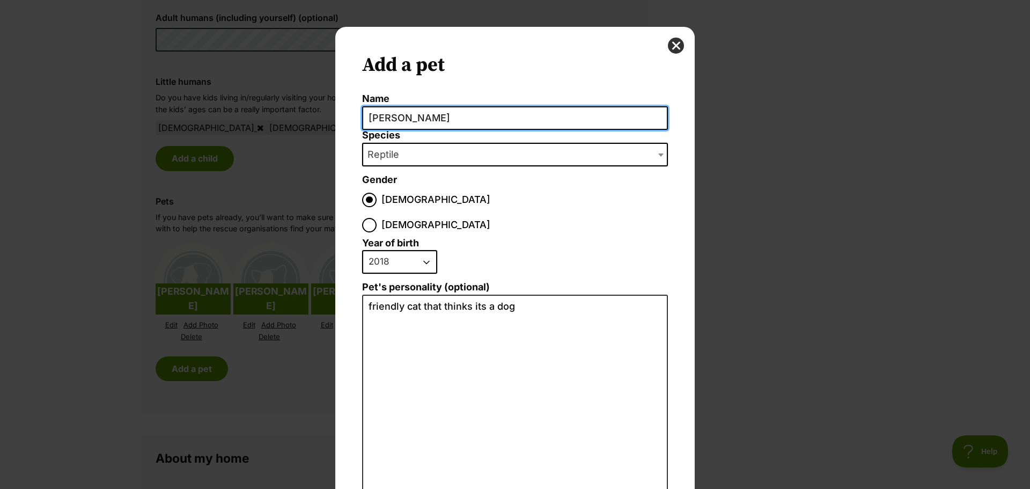
drag, startPoint x: 403, startPoint y: 120, endPoint x: 353, endPoint y: 119, distance: 50.4
click at [353, 119] on div "Add a pet Name Ollie Species Bird Cat Dog Farm Animal Ferret Guinea Pig Horse R…" at bounding box center [514, 313] width 359 height 572
type input "[PERSON_NAME]"
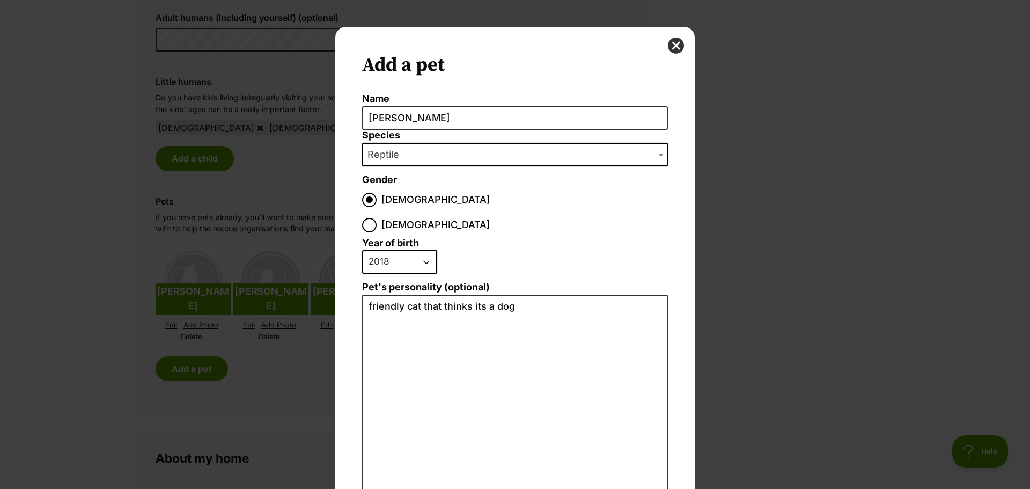
click at [388, 250] on select "2025 2024 2023 2022 2021 2020 2019 2018 2017 2016 2015 2014 2013 2012 2011 2010…" at bounding box center [399, 262] width 75 height 24
select select "2020"
click at [362, 250] on select "2025 2024 2023 2022 2021 2020 2019 2018 2017 2016 2015 2014 2013 2012 2011 2010…" at bounding box center [399, 262] width 75 height 24
drag, startPoint x: 519, startPoint y: 278, endPoint x: 365, endPoint y: 282, distance: 154.0
click at [365, 295] on textarea "friendly cat that thinks its a dog" at bounding box center [515, 412] width 306 height 235
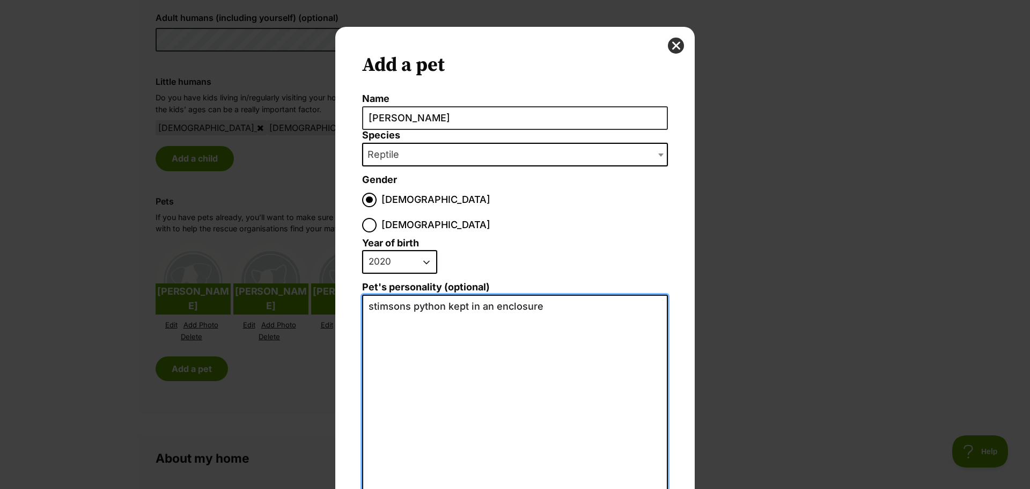
scroll to position [85, 0]
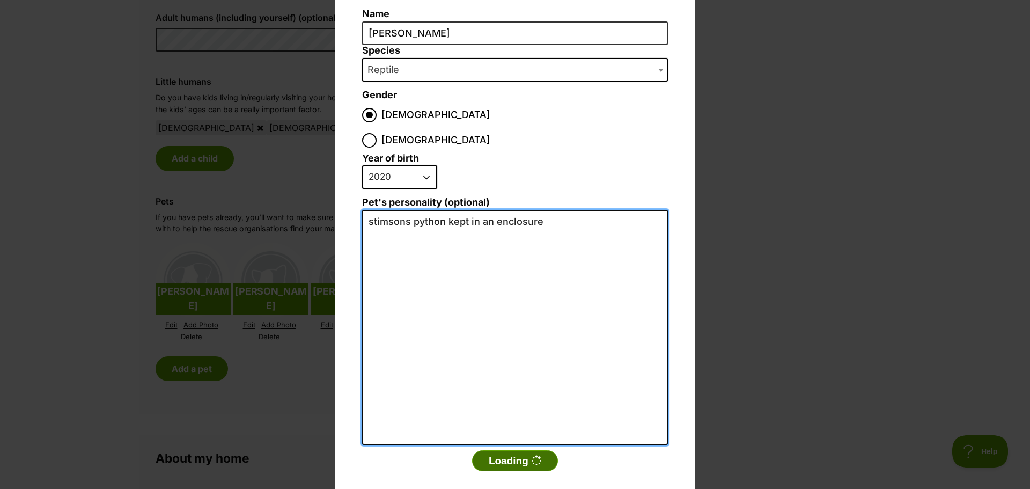
type textarea "stimsons python kept in an enclosure"
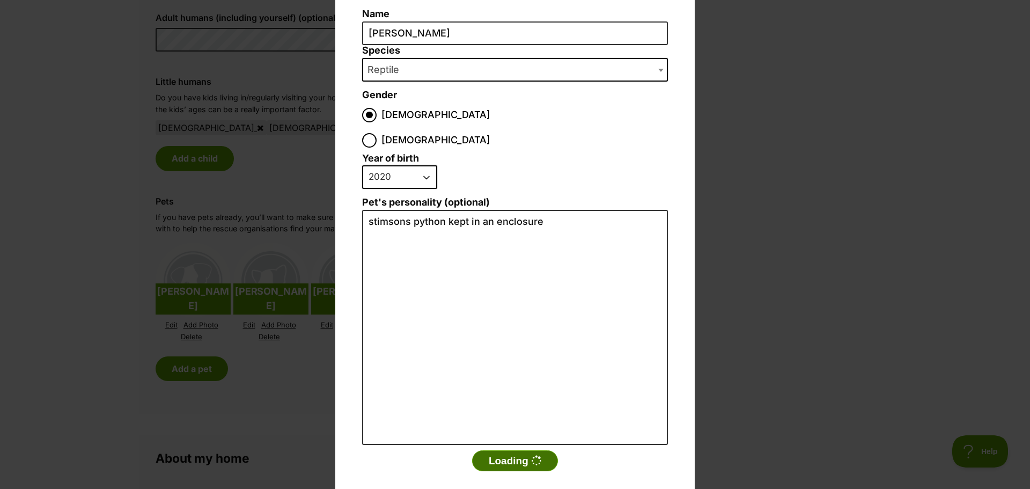
click at [495, 450] on button "Loading" at bounding box center [515, 460] width 86 height 21
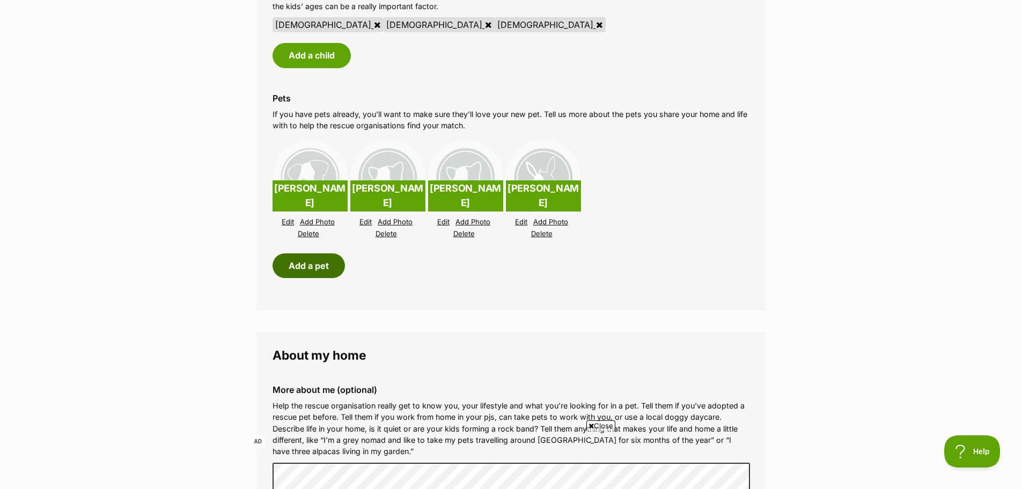
scroll to position [966, 0]
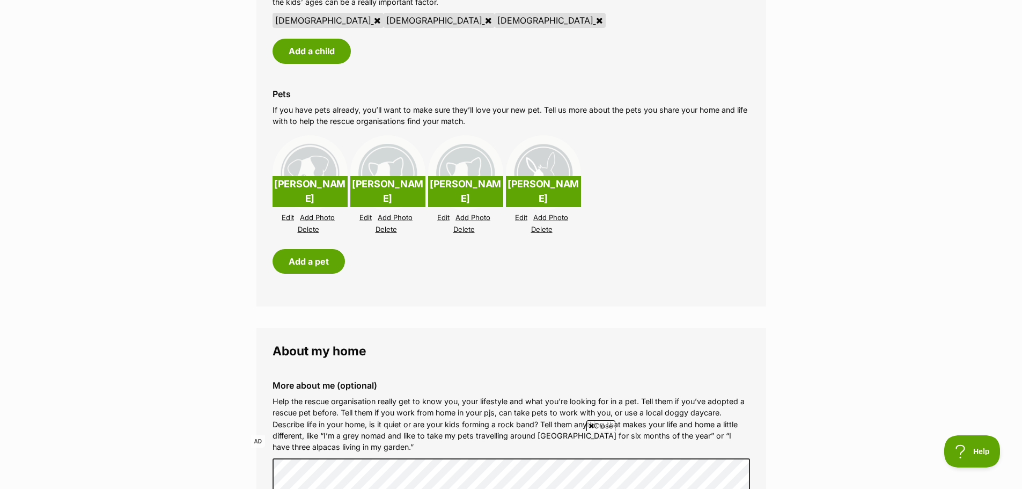
click at [522, 219] on link "Edit" at bounding box center [521, 218] width 12 height 8
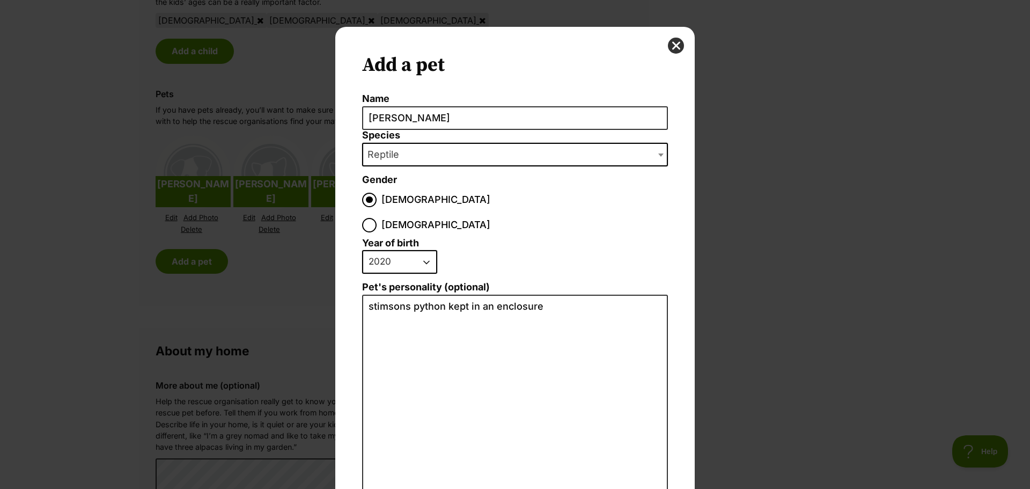
scroll to position [85, 0]
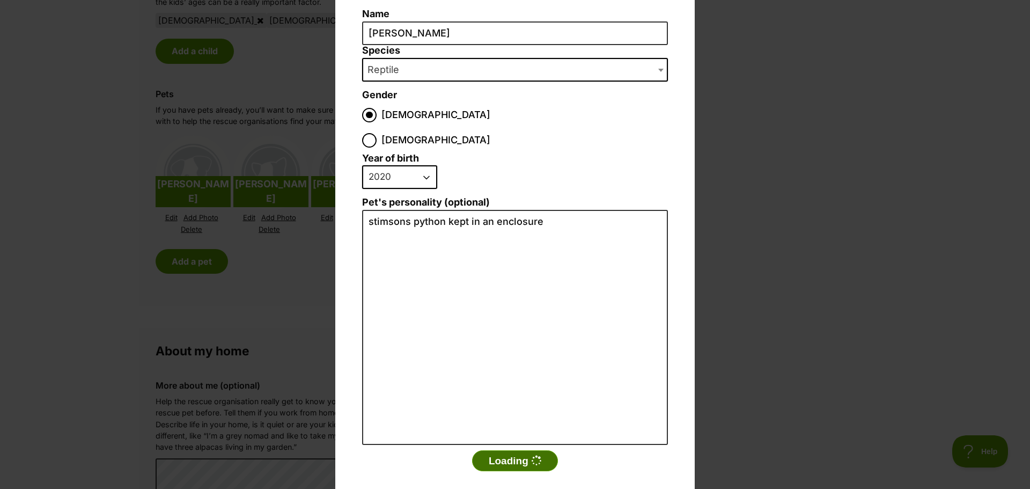
click at [493, 450] on button "Loading" at bounding box center [515, 460] width 86 height 21
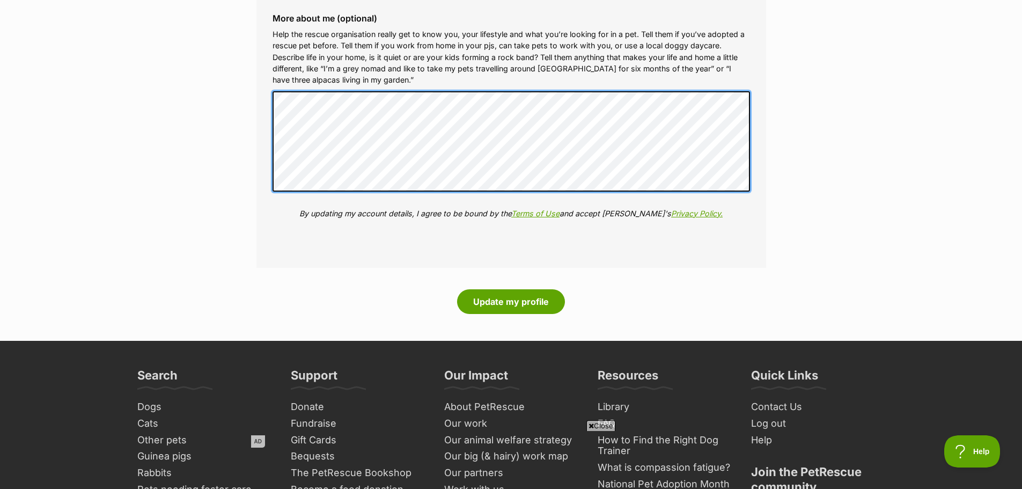
scroll to position [1395, 0]
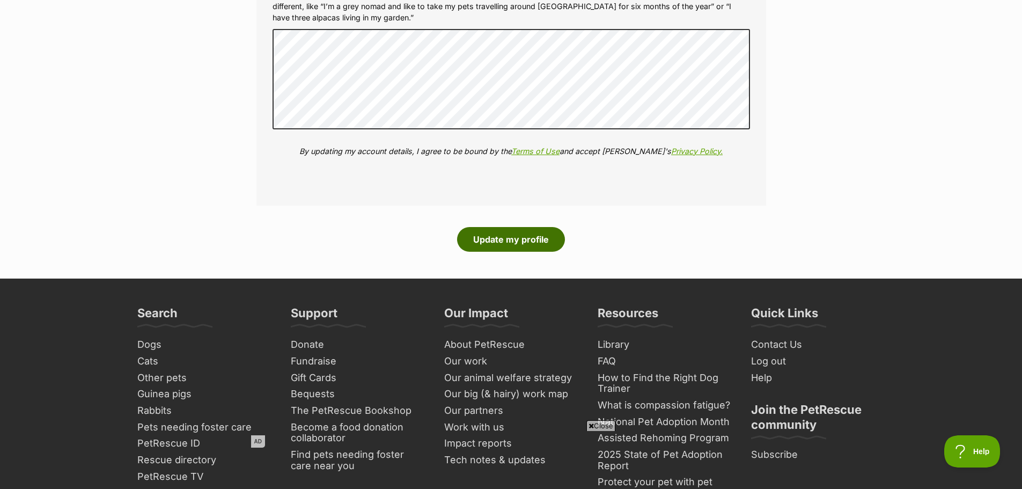
click at [518, 241] on button "Update my profile" at bounding box center [511, 239] width 108 height 25
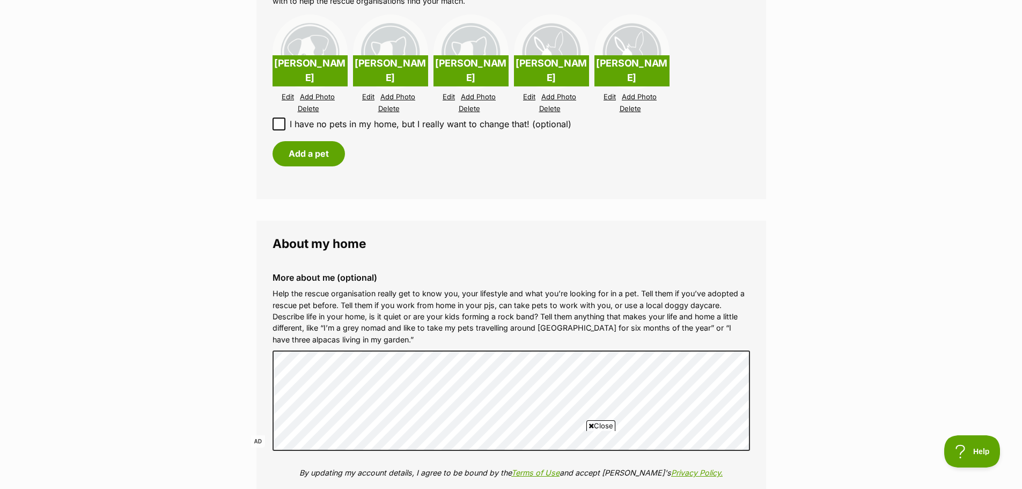
scroll to position [1449, 0]
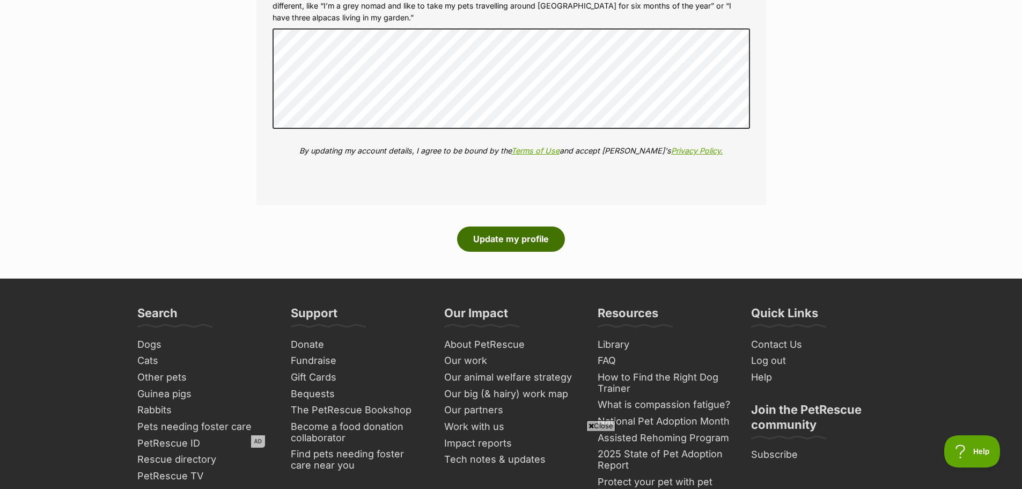
click at [500, 239] on button "Update my profile" at bounding box center [511, 238] width 108 height 25
